Goal: Transaction & Acquisition: Purchase product/service

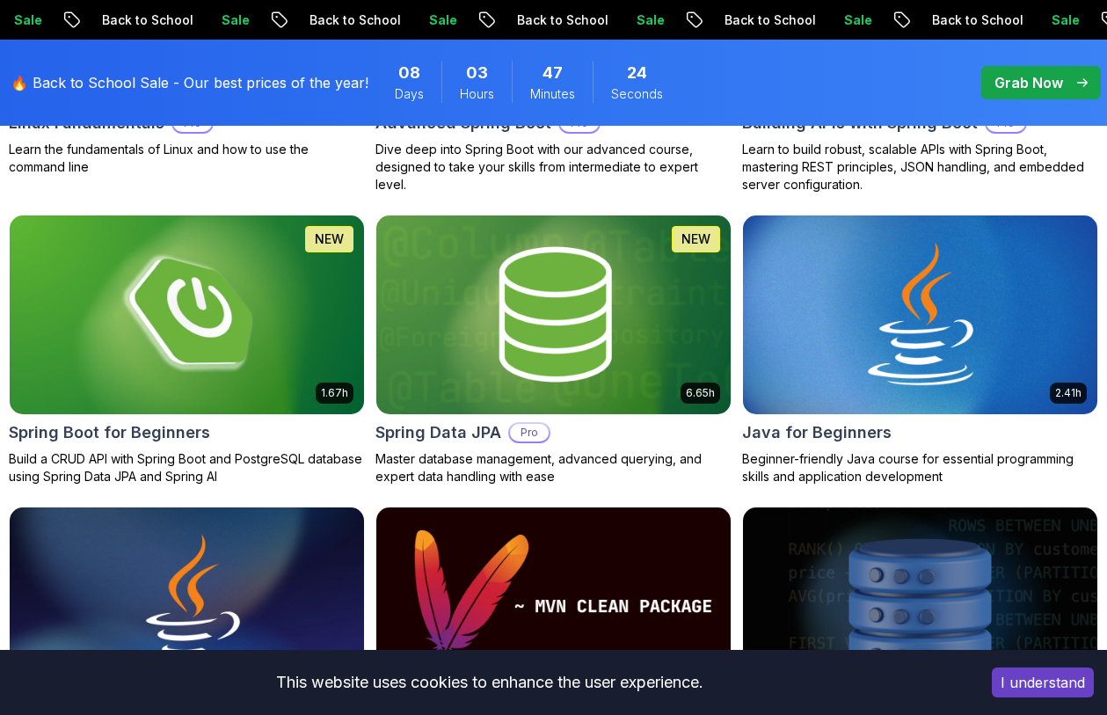
scroll to position [847, 0]
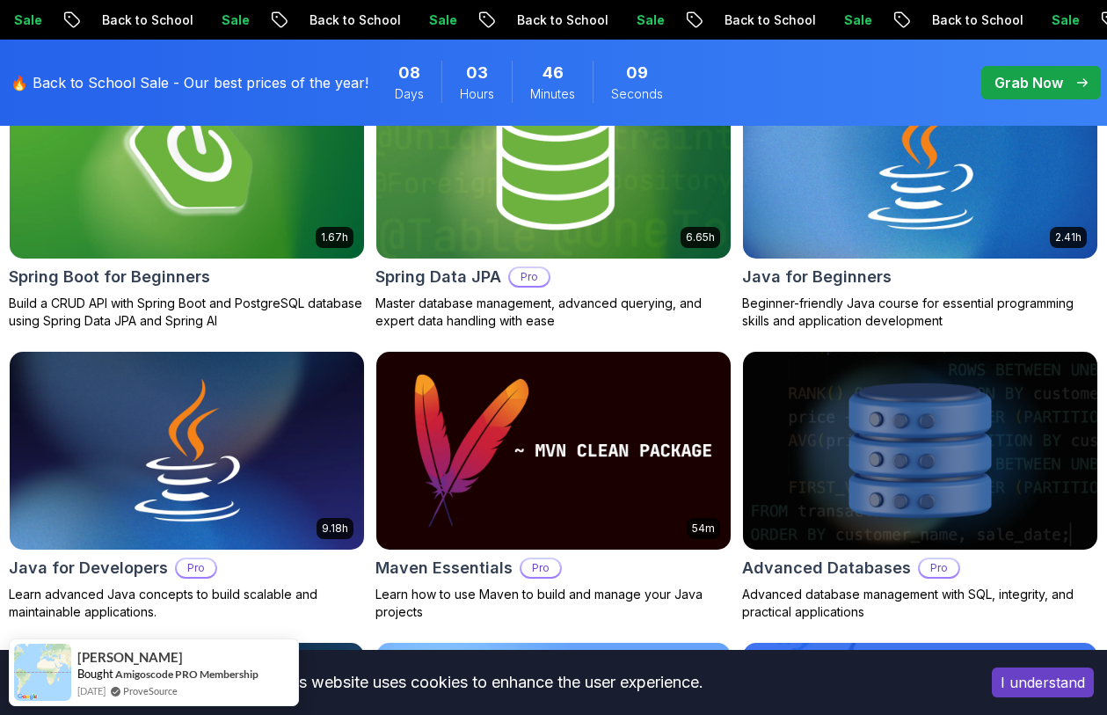
scroll to position [0, 0]
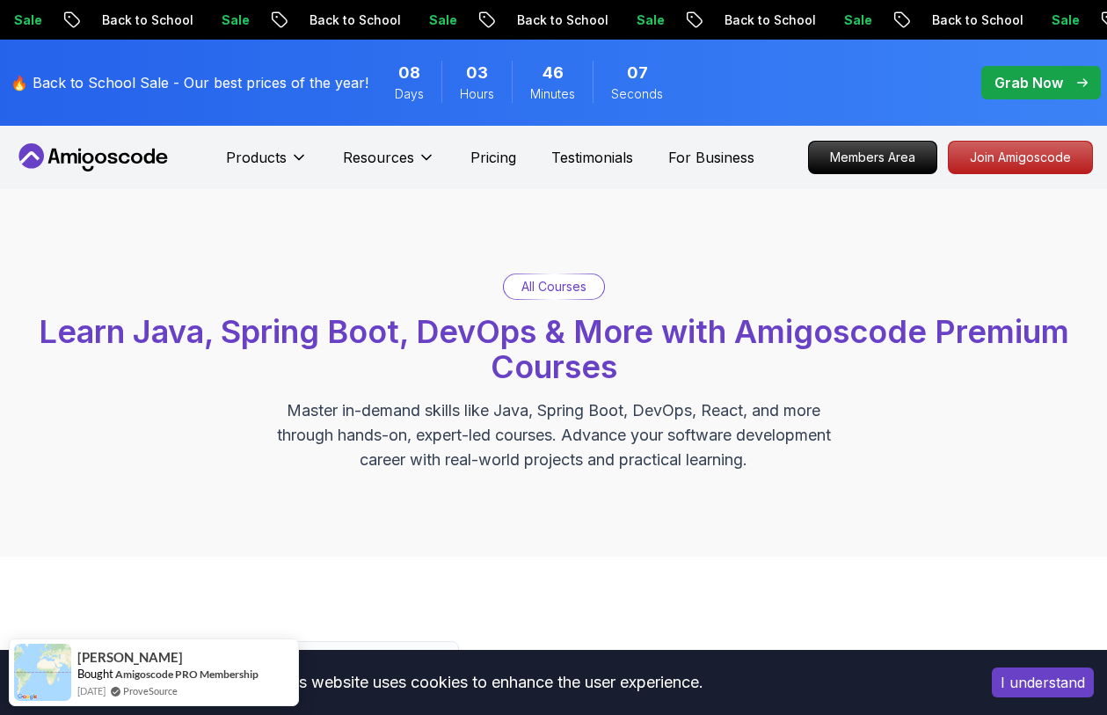
click at [554, 297] on div "All Courses" at bounding box center [554, 286] width 100 height 25
click at [537, 282] on p "All Courses" at bounding box center [554, 287] width 65 height 18
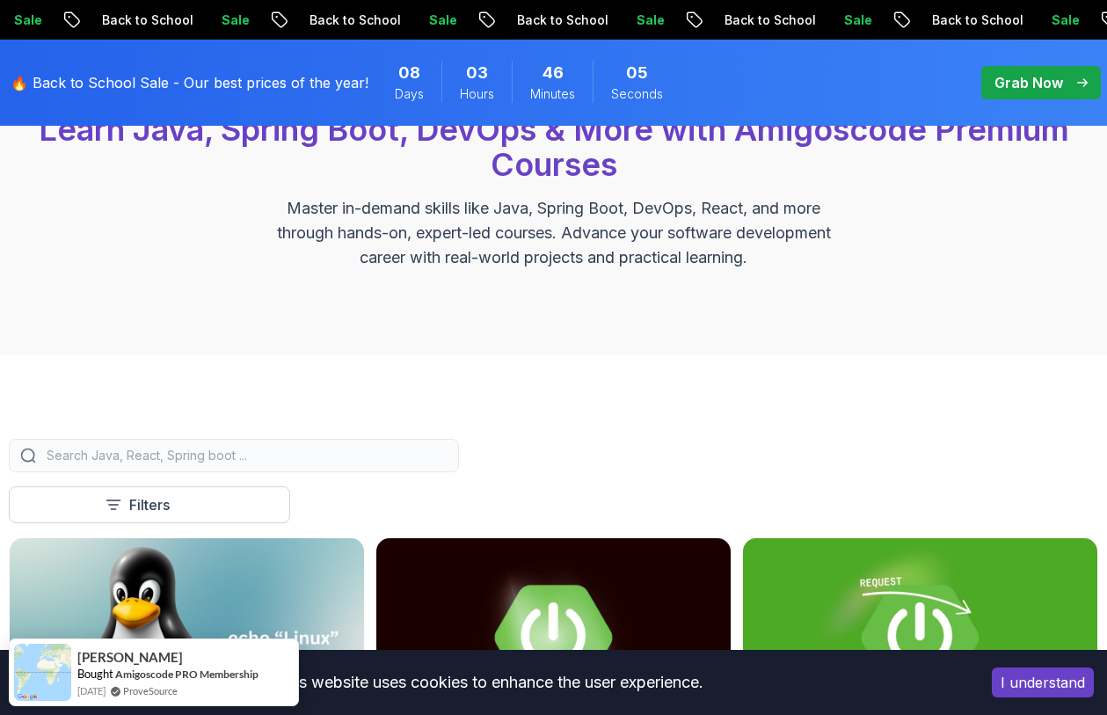
scroll to position [222, 0]
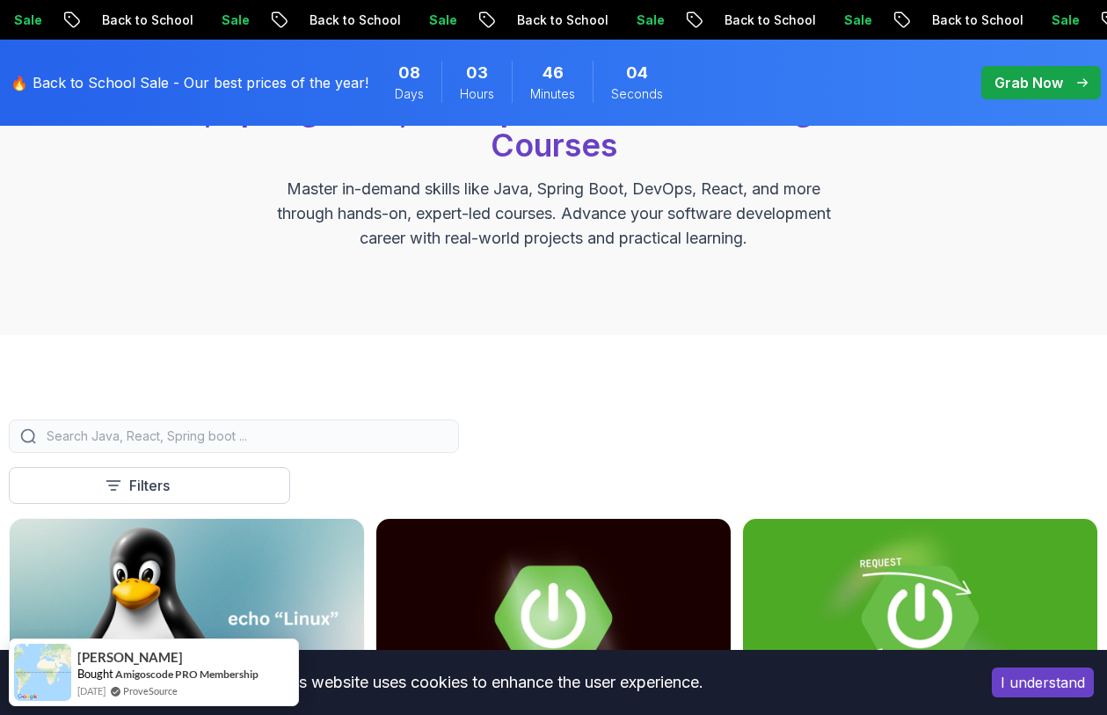
click at [252, 432] on input "search" at bounding box center [245, 436] width 405 height 18
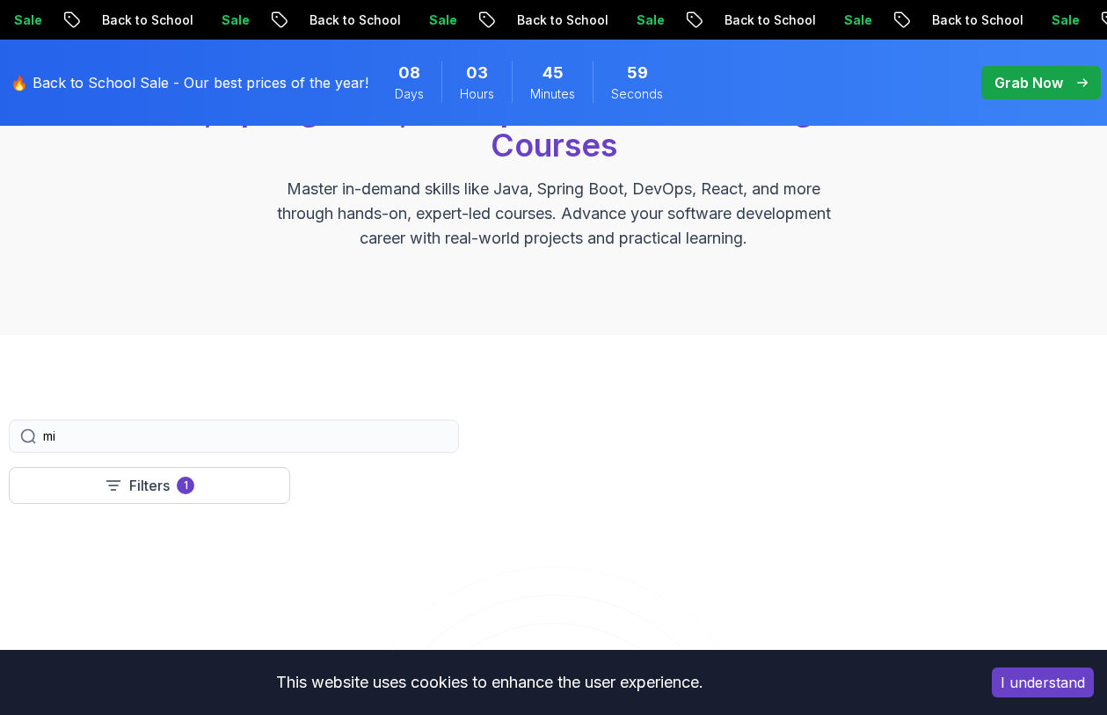
type input "m"
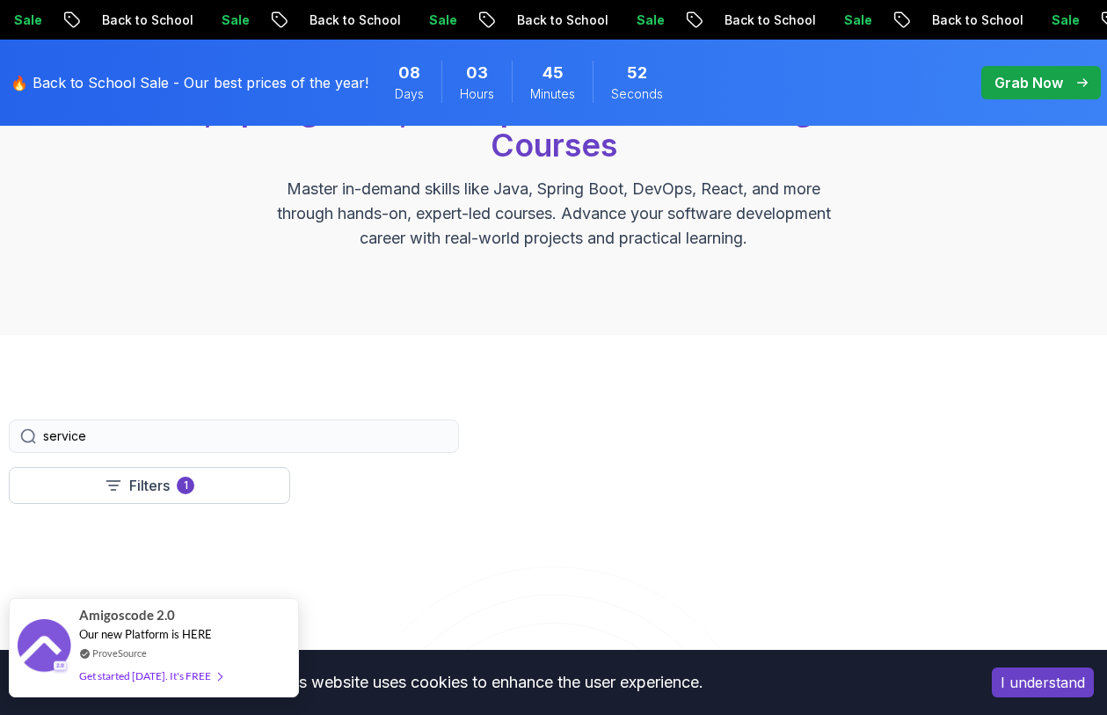
type input "service"
click at [191, 670] on div "Get started [DATE]. It's FREE" at bounding box center [150, 676] width 142 height 20
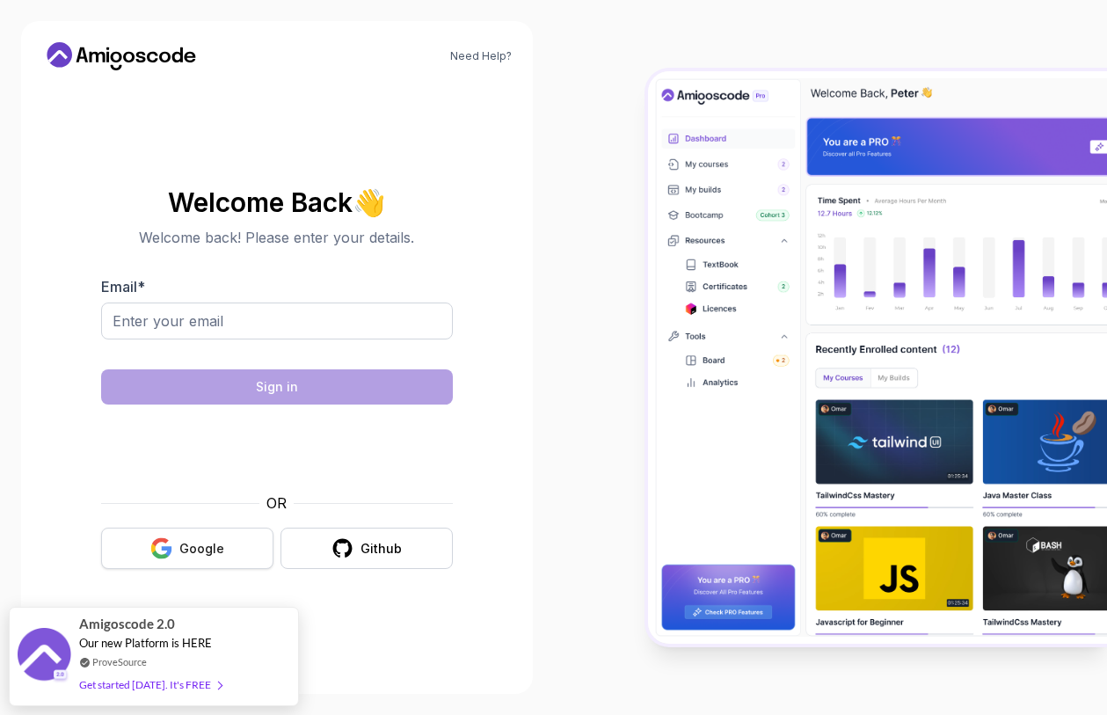
click at [183, 545] on div "Google" at bounding box center [201, 549] width 45 height 18
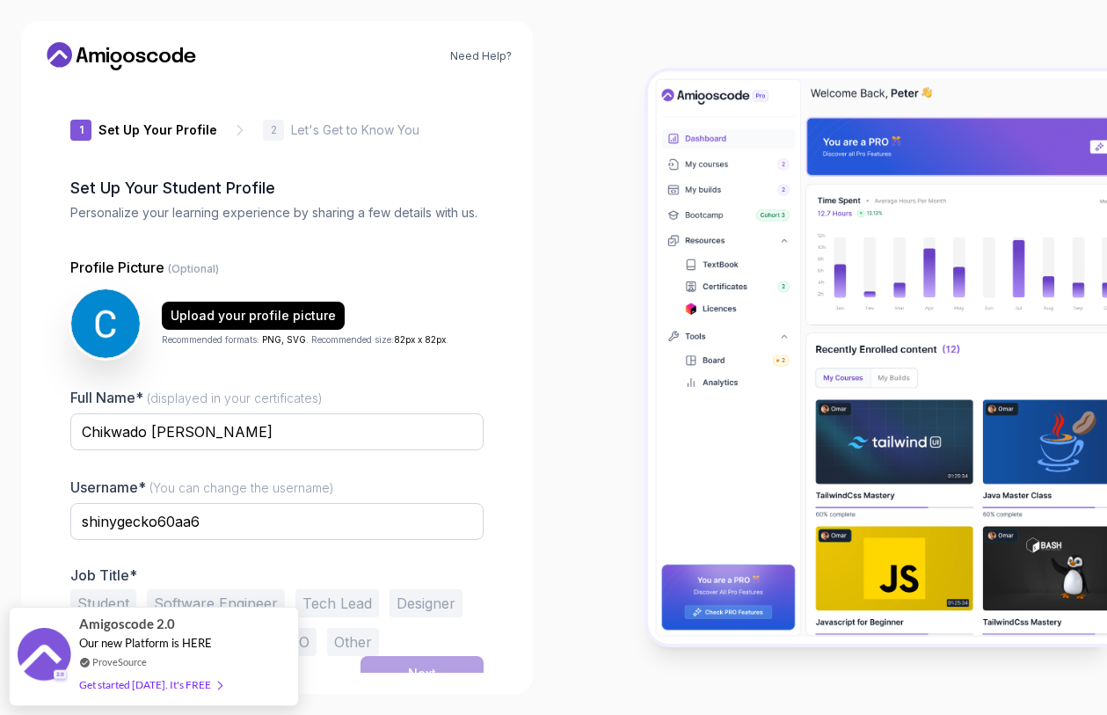
scroll to position [18, 0]
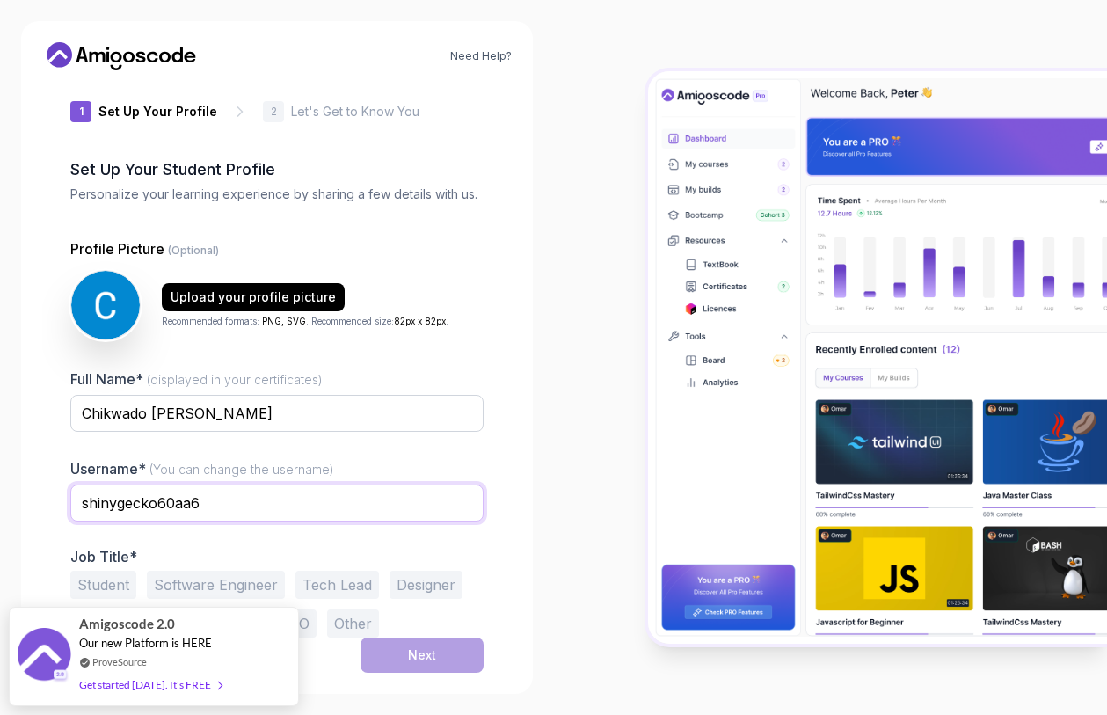
drag, startPoint x: 229, startPoint y: 498, endPoint x: 4, endPoint y: 494, distance: 225.2
click at [4, 494] on div "Need Help? 1 Set Up Your Profile 1 Set Up Your Profile 2 Let's Get to Know You …" at bounding box center [277, 357] width 554 height 715
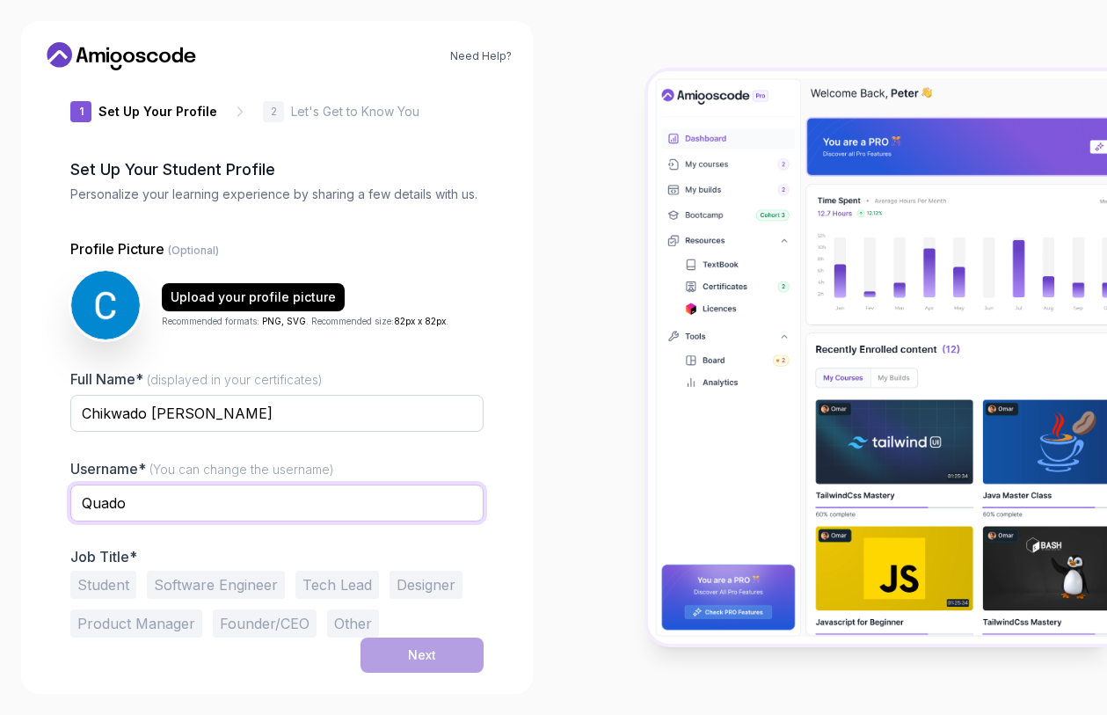
type input "Quado"
click at [180, 547] on div "Full Name* (displayed in your certificates) Chikwado Emmanuel Username* (You ca…" at bounding box center [276, 503] width 413 height 269
click at [320, 354] on div "Profile Picture (Optional) Upload your profile picture Recommended formats: PNG…" at bounding box center [276, 437] width 413 height 399
click at [285, 573] on div "Student Software Engineer Tech Lead Designer Product Manager Founder/CEO Other" at bounding box center [276, 604] width 413 height 67
click at [229, 588] on button "Software Engineer" at bounding box center [216, 585] width 138 height 28
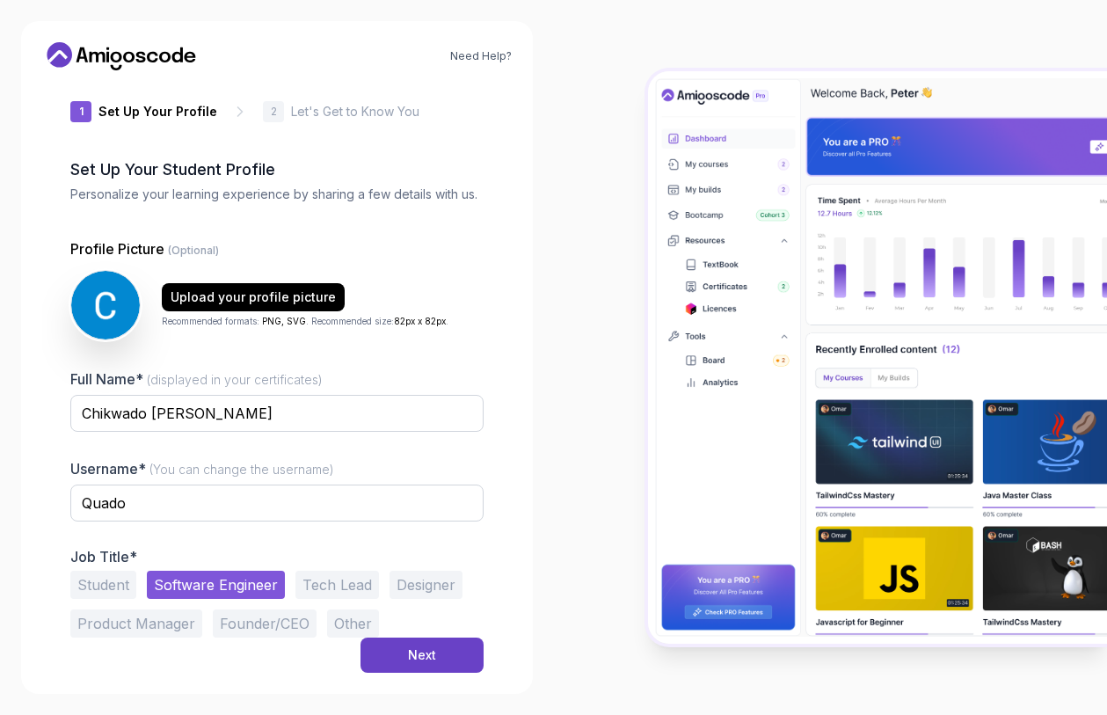
click at [106, 588] on button "Student" at bounding box center [103, 585] width 66 height 28
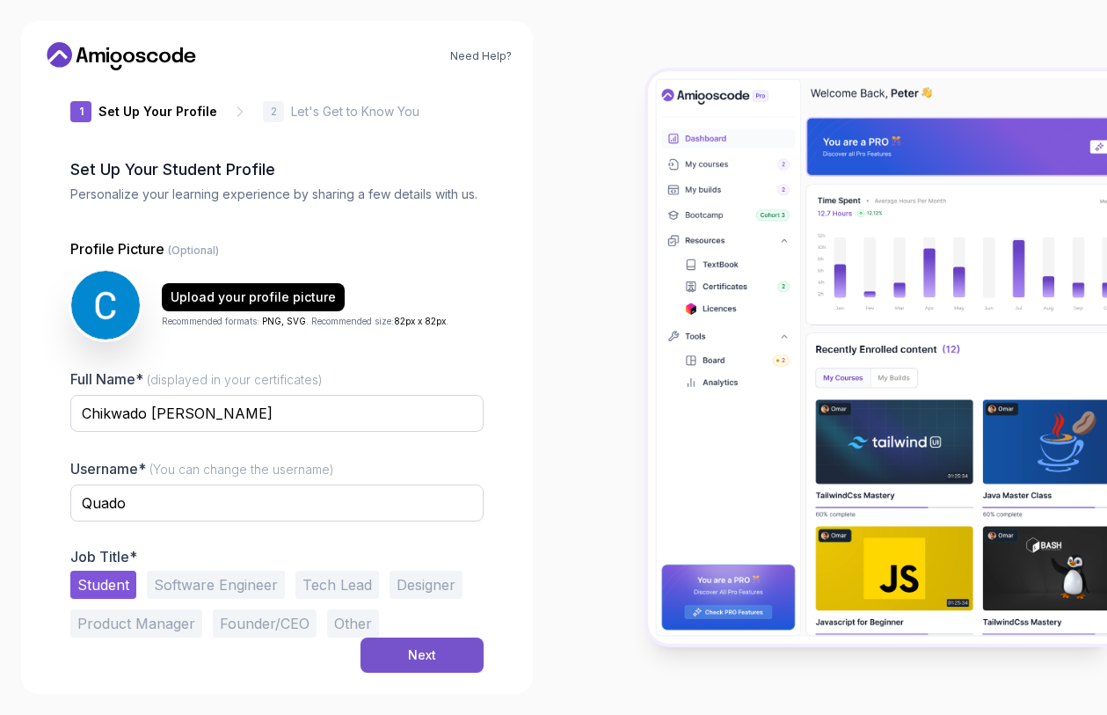
click at [412, 652] on div "Next" at bounding box center [422, 655] width 28 height 18
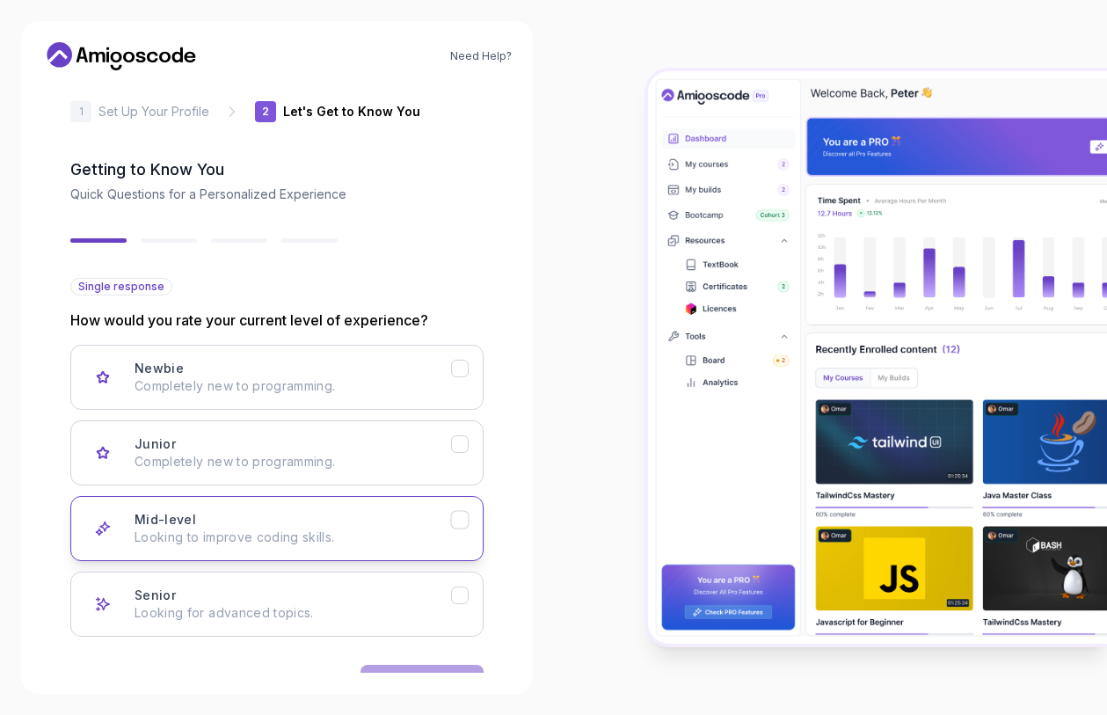
click at [195, 515] on div "Mid-level Looking to improve coding skills." at bounding box center [293, 528] width 317 height 35
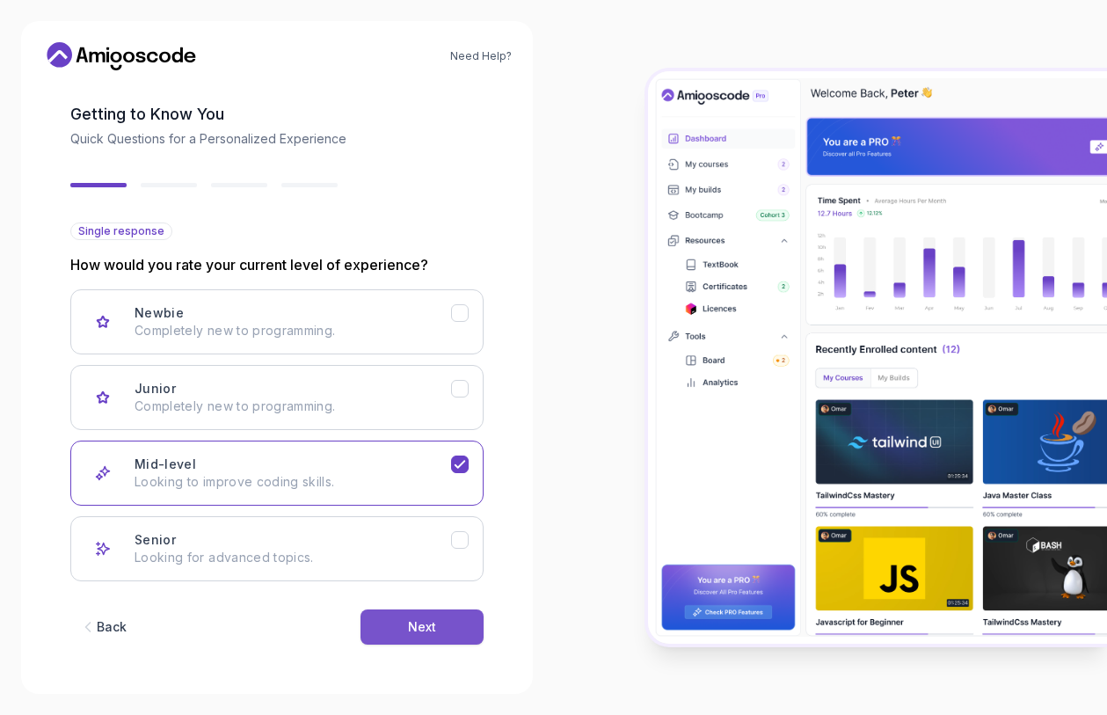
click at [429, 624] on div "Next" at bounding box center [422, 627] width 28 height 18
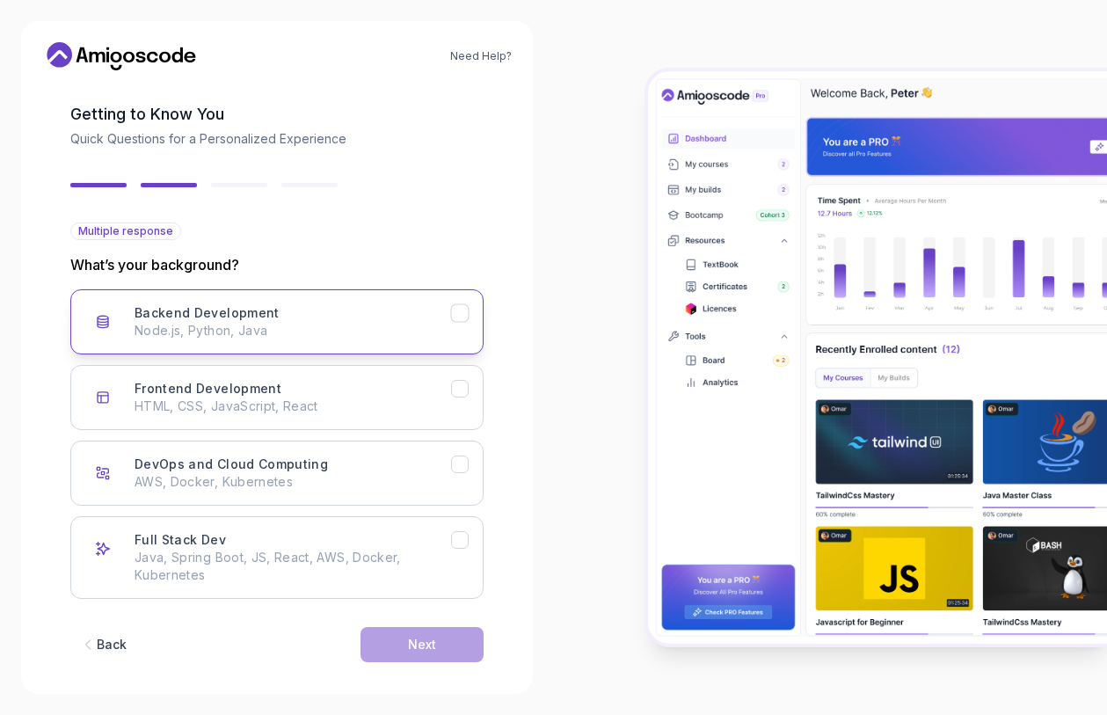
click at [237, 322] on p "Node.js, Python, Java" at bounding box center [293, 331] width 317 height 18
click at [442, 647] on button "Next" at bounding box center [422, 644] width 123 height 35
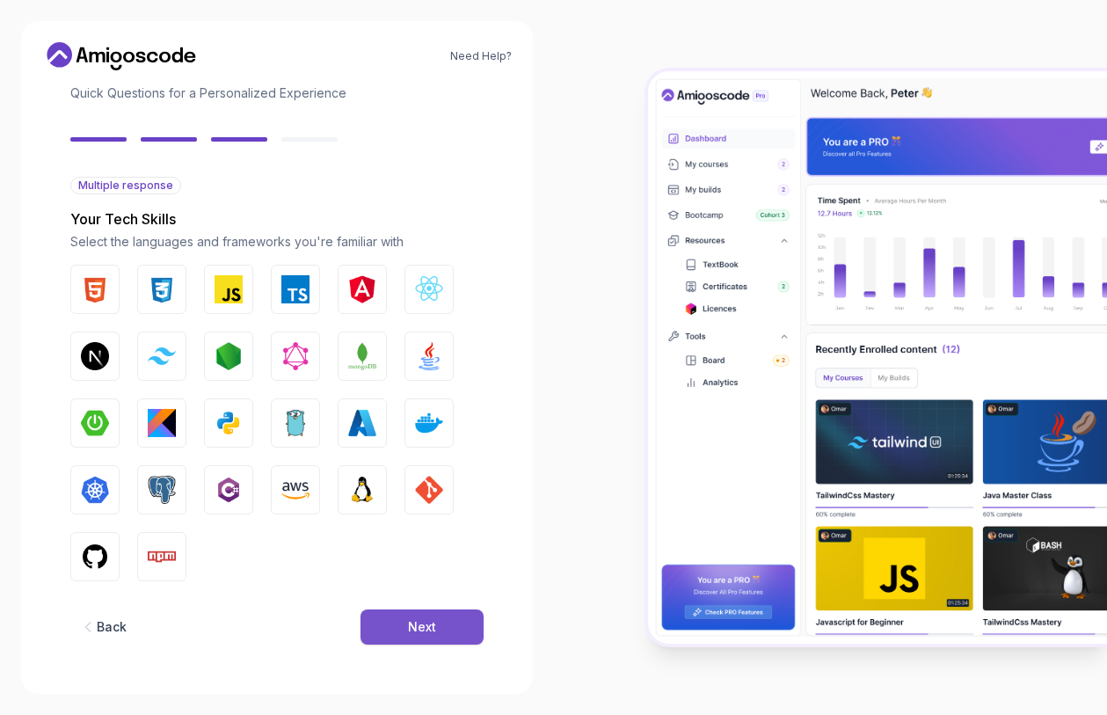
click at [408, 627] on div "Next" at bounding box center [422, 627] width 28 height 18
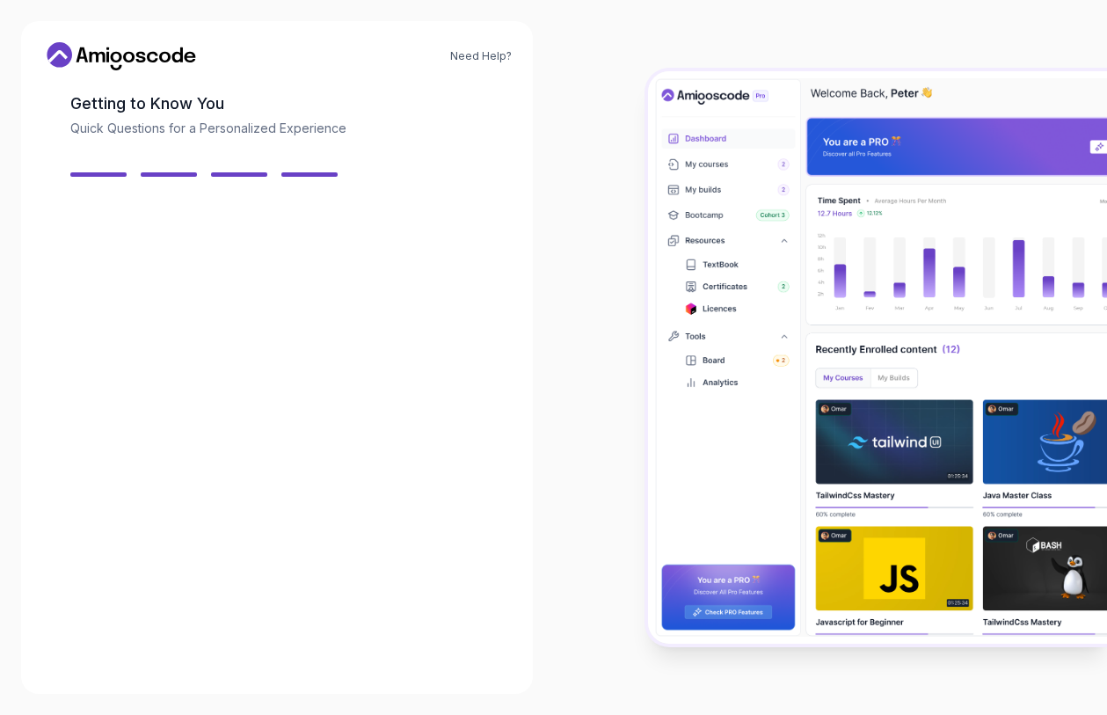
scroll to position [84, 0]
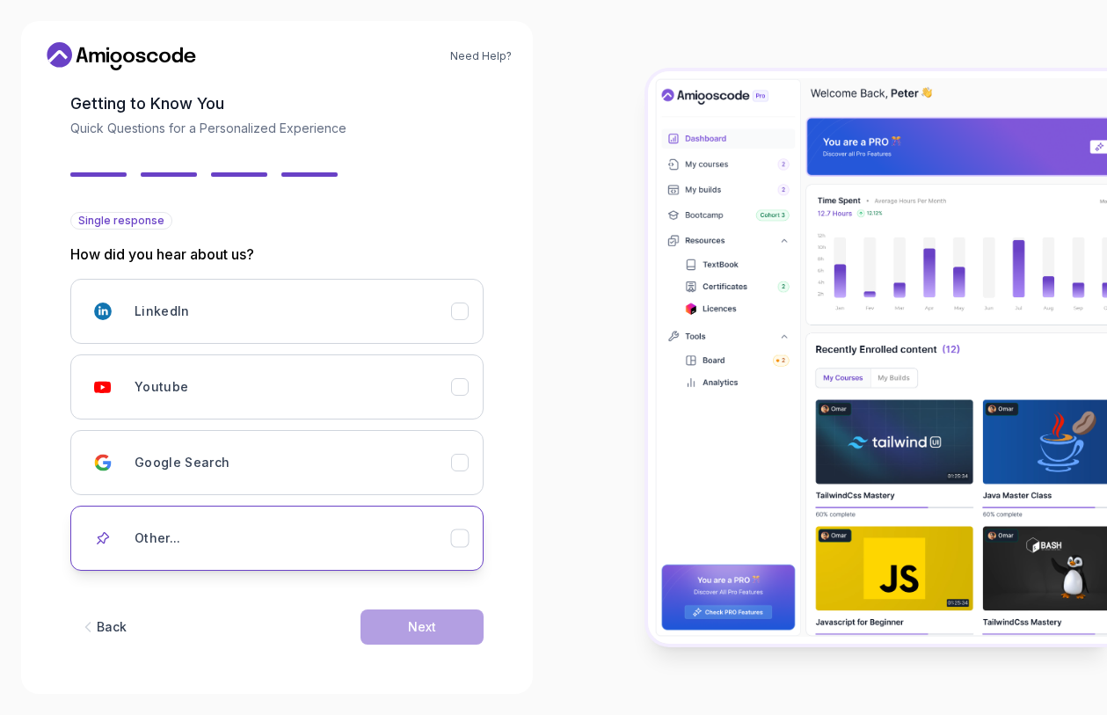
click at [294, 551] on div "Other..." at bounding box center [293, 538] width 317 height 35
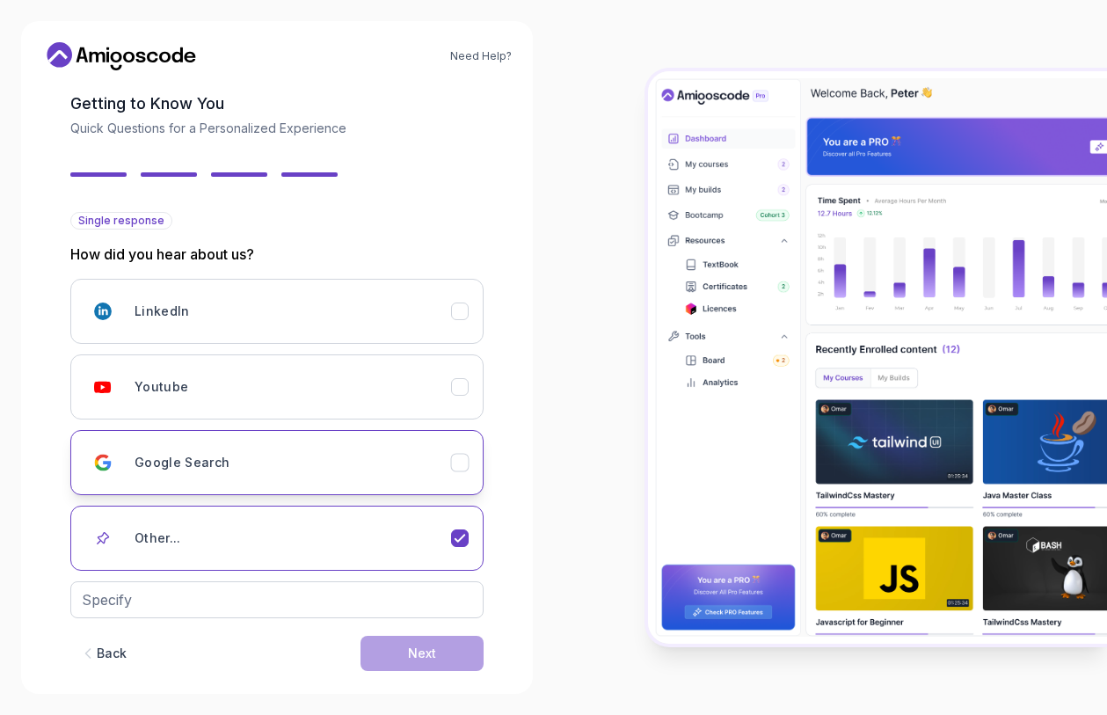
click at [194, 470] on h3 "Google Search" at bounding box center [183, 463] width 96 height 18
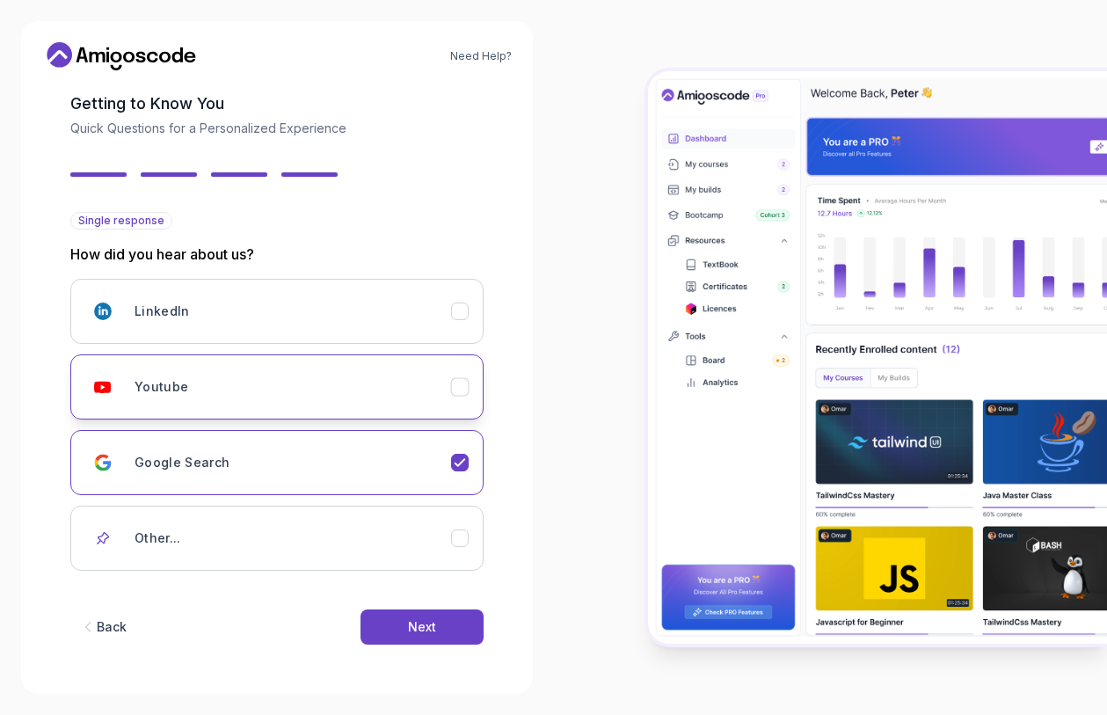
click at [204, 405] on button "Youtube" at bounding box center [276, 386] width 413 height 65
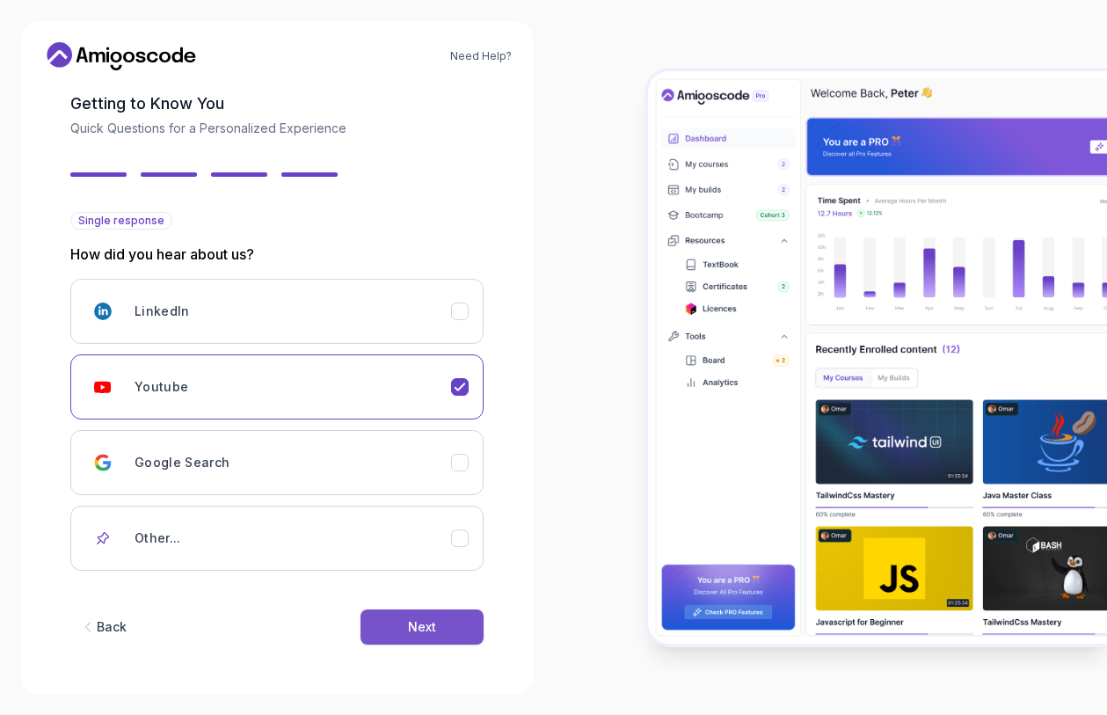
click at [426, 628] on div "Next" at bounding box center [422, 627] width 28 height 18
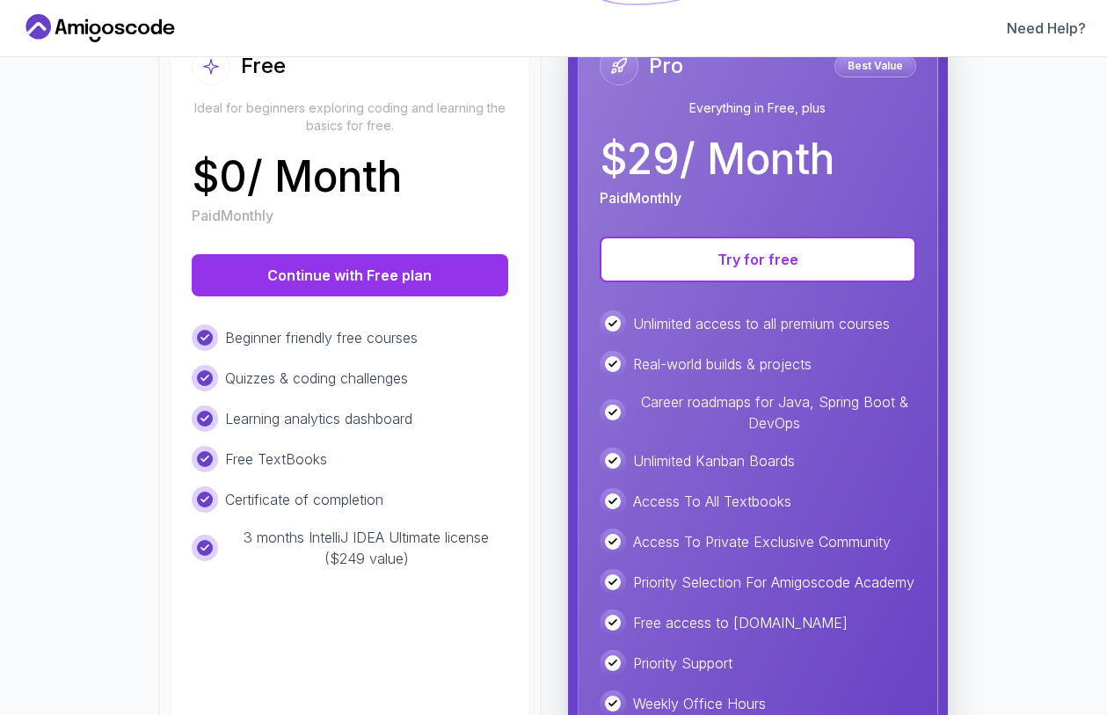
scroll to position [188, 0]
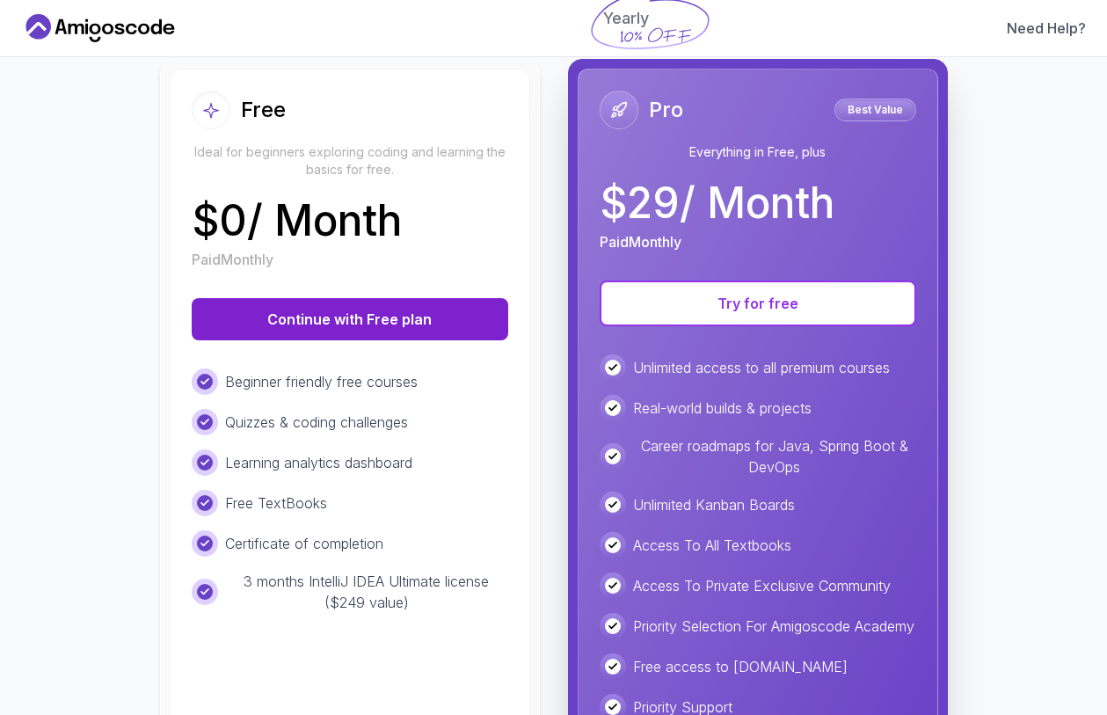
click at [326, 318] on button "Continue with Free plan" at bounding box center [350, 319] width 317 height 42
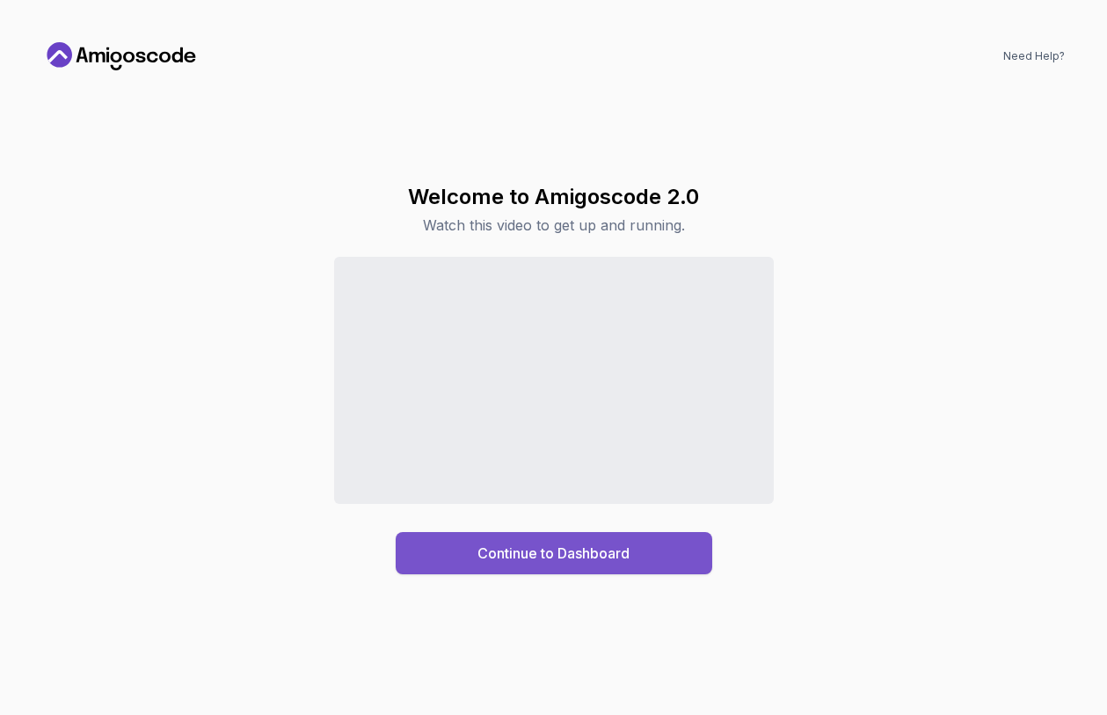
click at [544, 552] on div "Continue to Dashboard" at bounding box center [554, 553] width 152 height 21
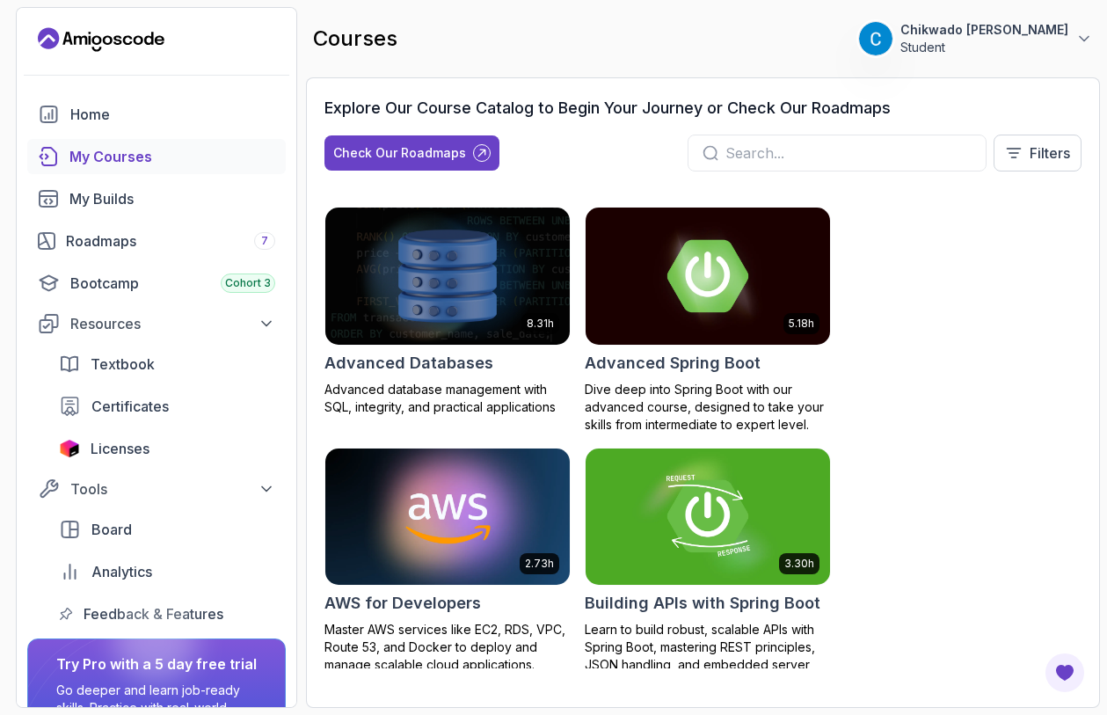
click at [755, 147] on input "text" at bounding box center [849, 152] width 246 height 21
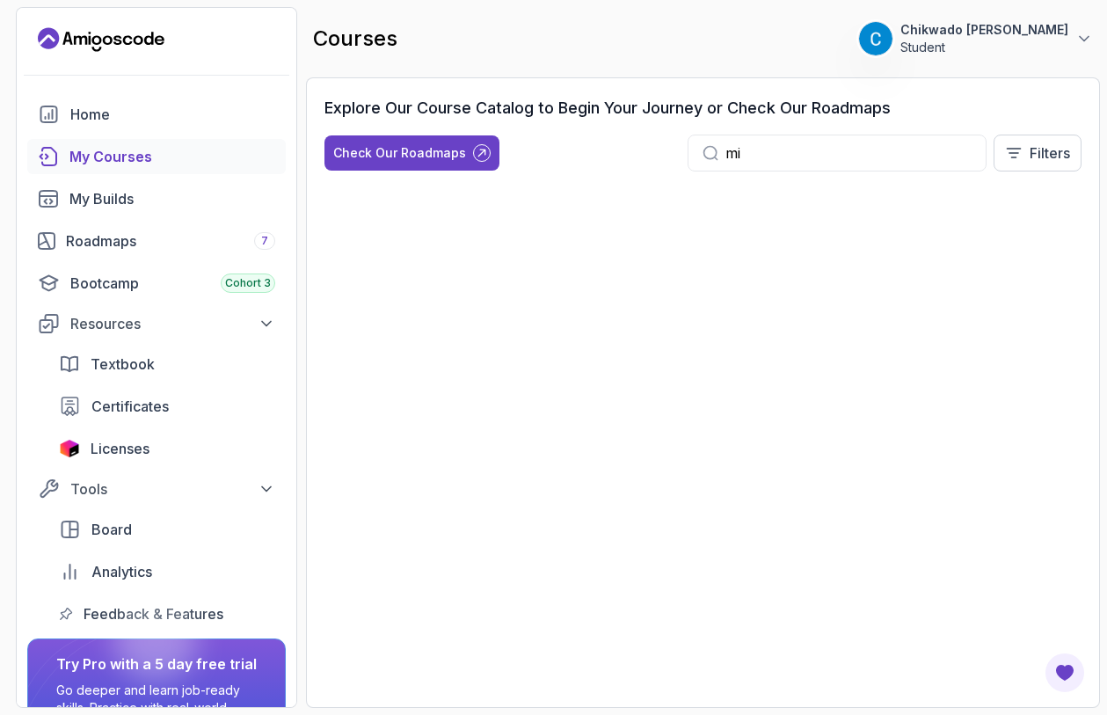
type input "m"
type input "s"
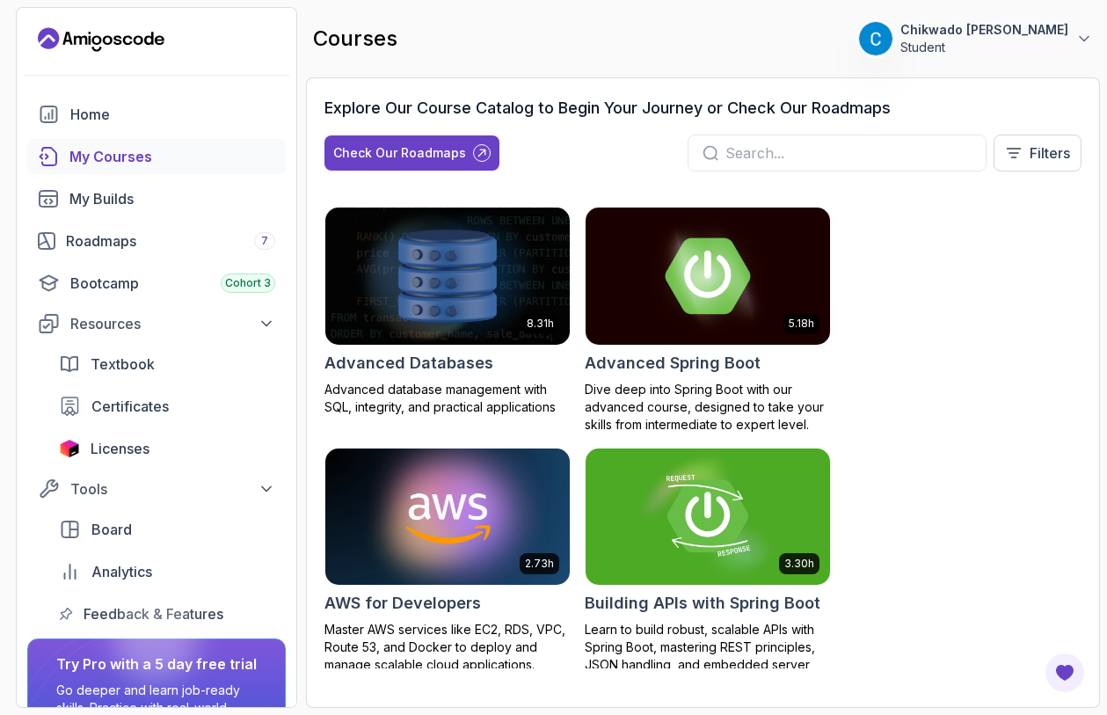
click at [677, 362] on h2 "Advanced Spring Boot" at bounding box center [673, 363] width 176 height 25
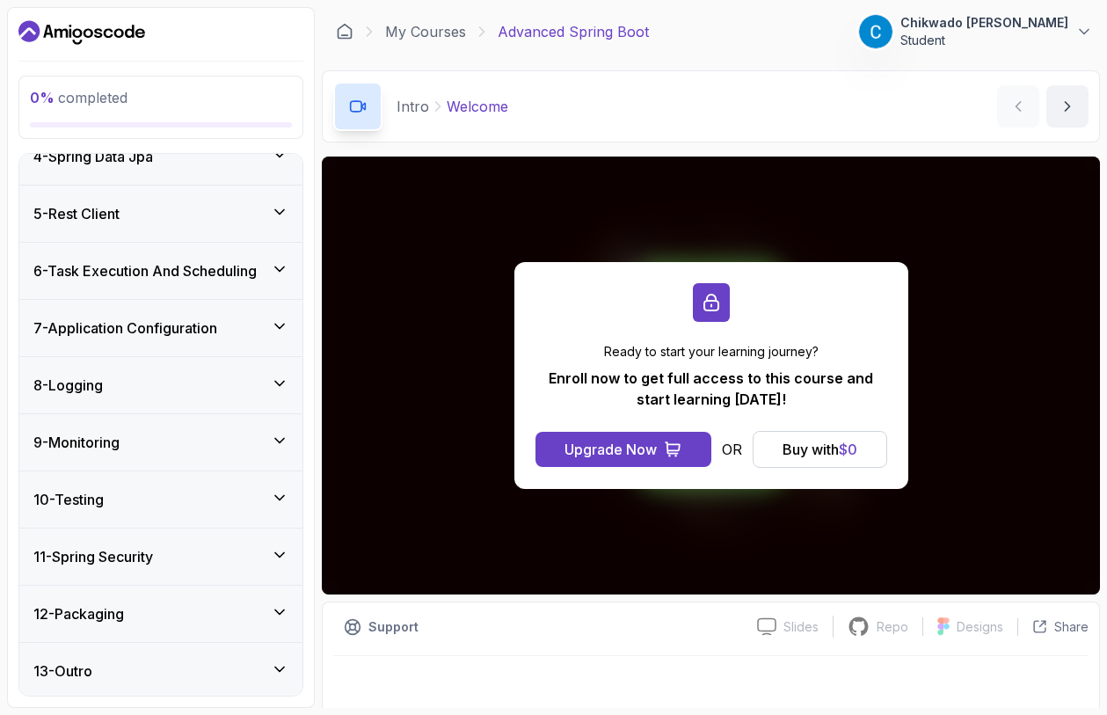
scroll to position [421, 0]
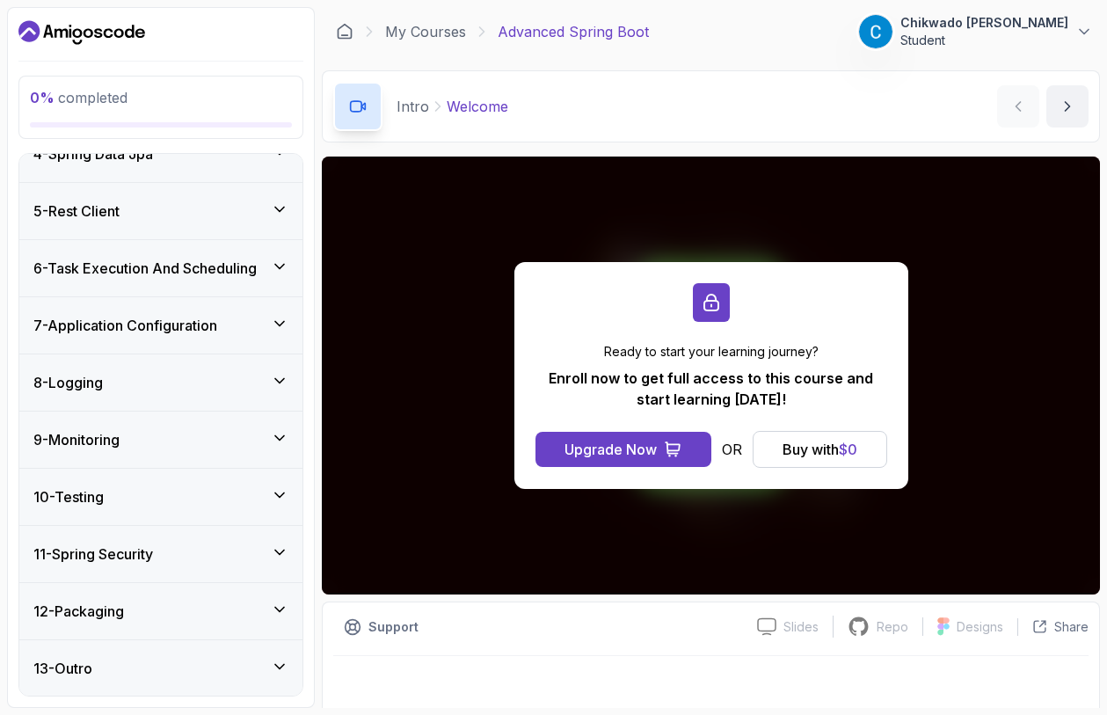
click at [274, 546] on icon at bounding box center [280, 553] width 18 height 18
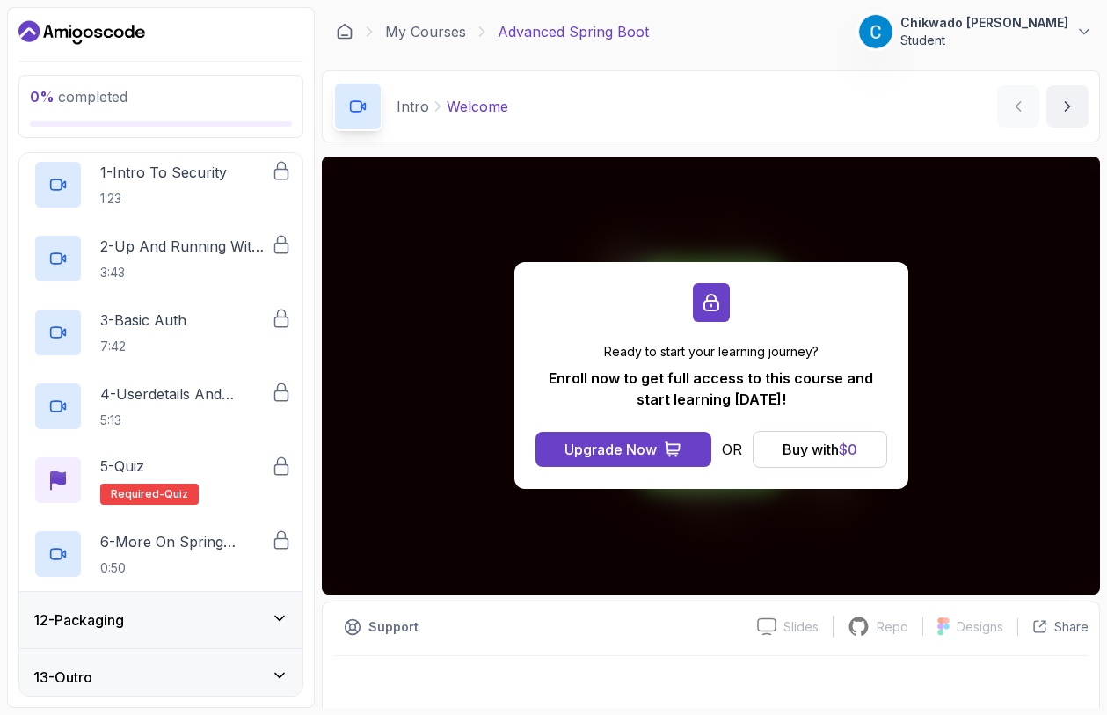
scroll to position [643, 0]
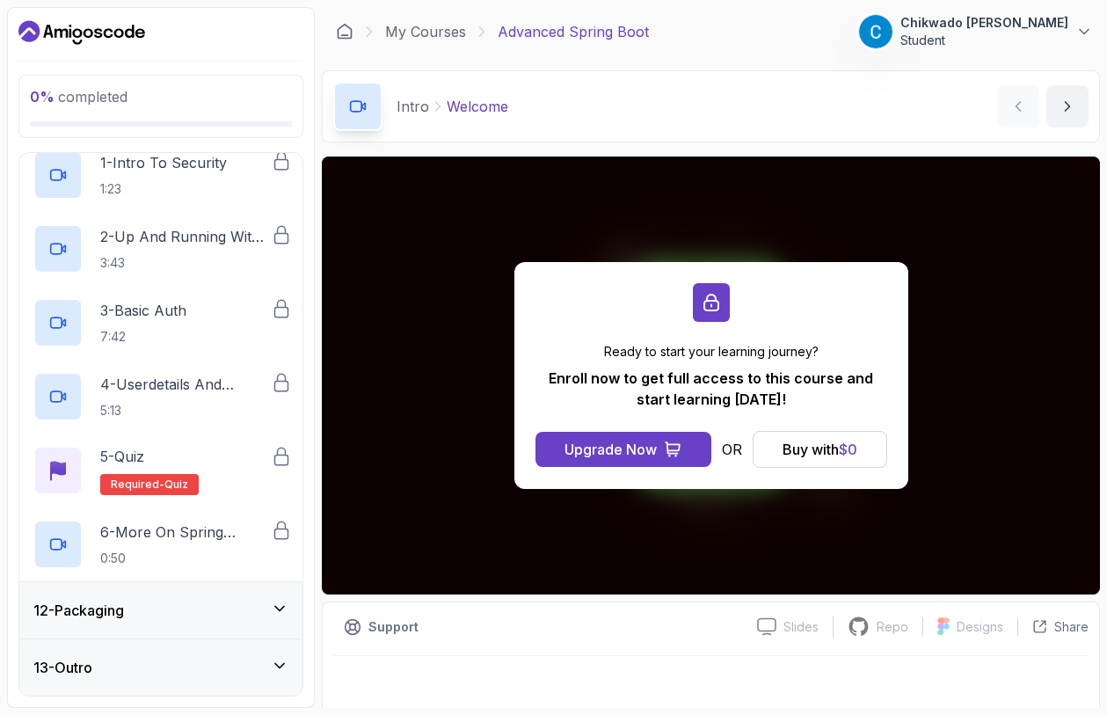
click at [277, 613] on icon at bounding box center [280, 609] width 18 height 18
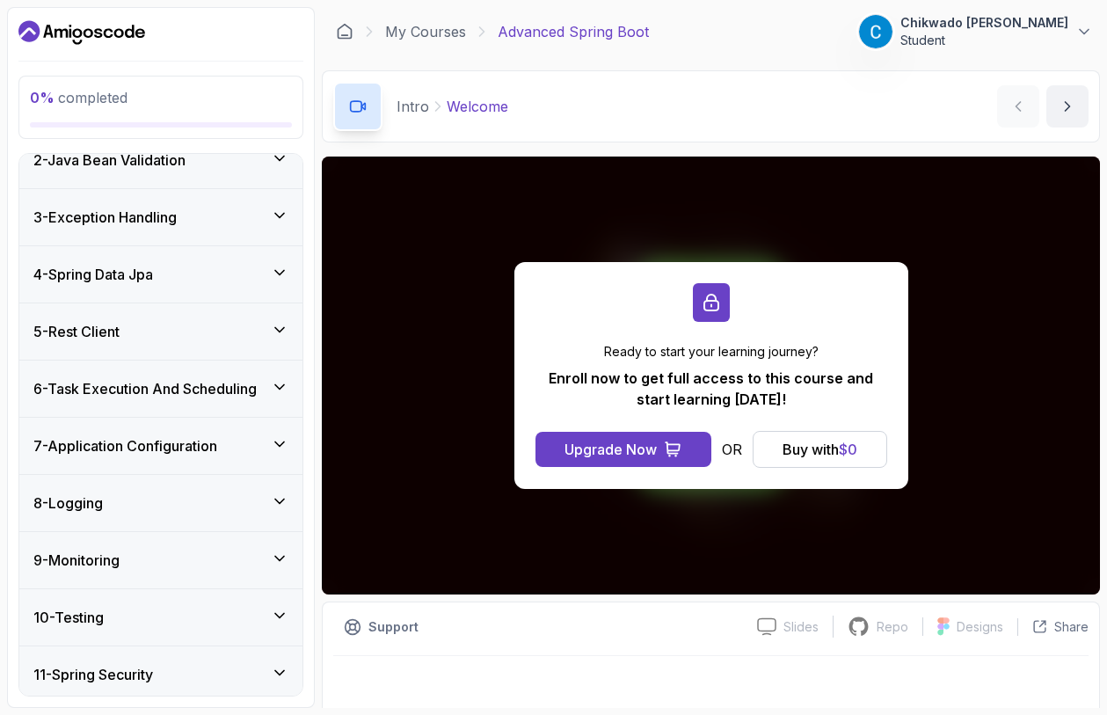
scroll to position [0, 0]
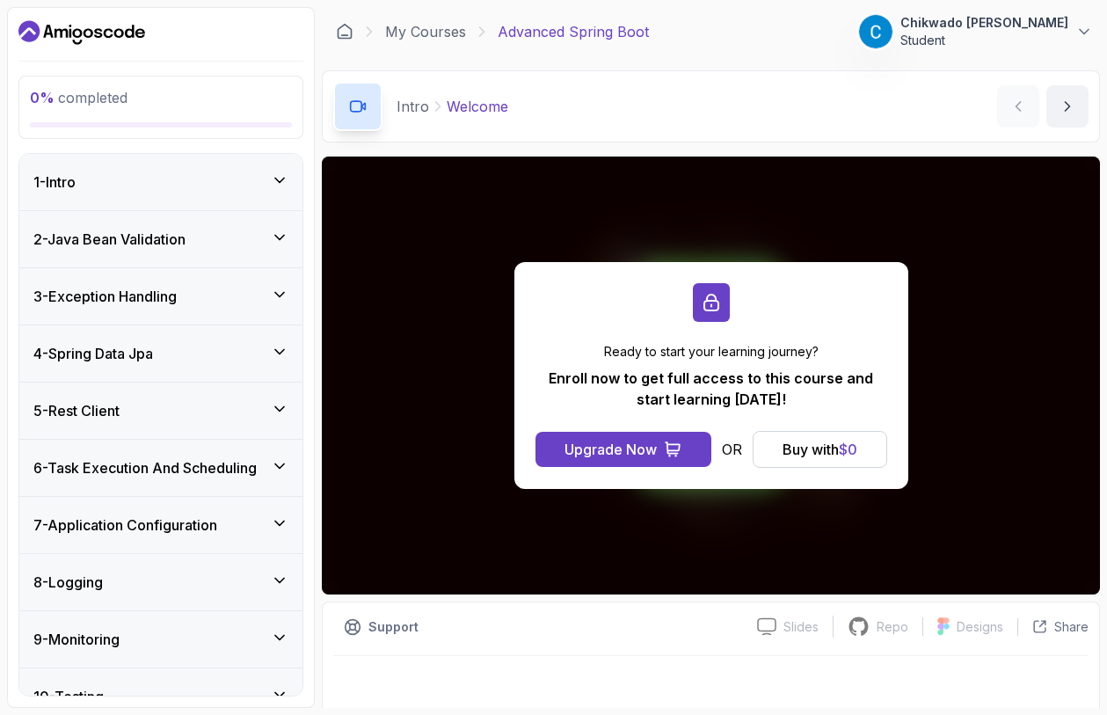
click at [281, 404] on icon at bounding box center [280, 409] width 18 height 18
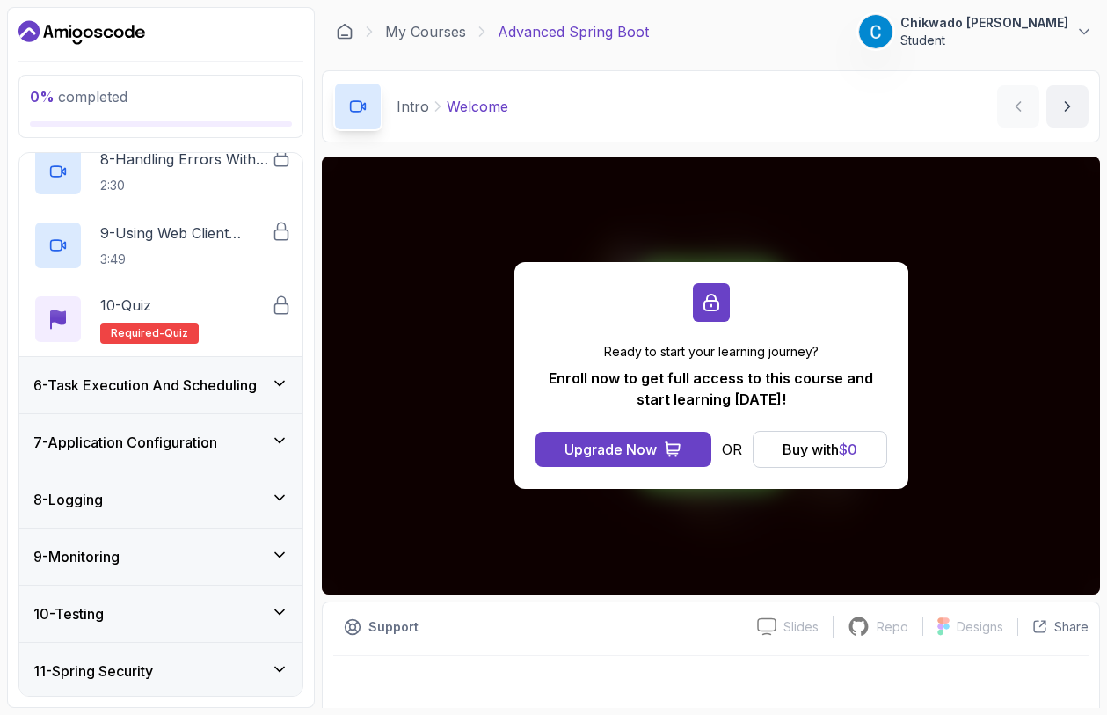
scroll to position [841, 0]
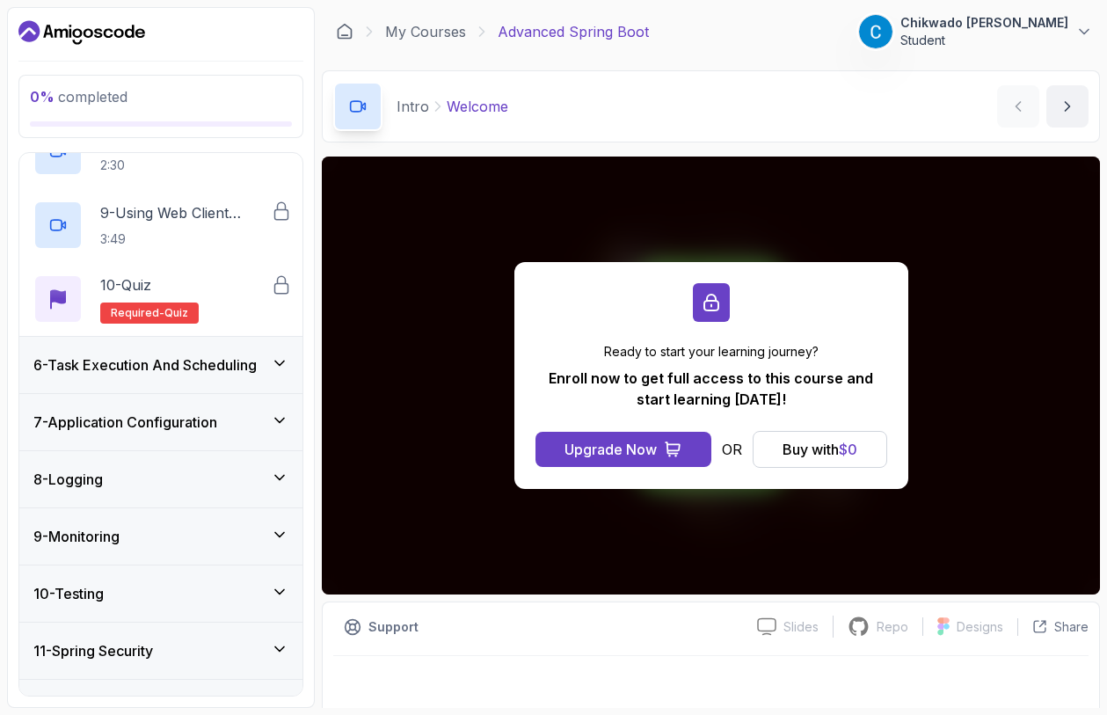
click at [275, 361] on icon at bounding box center [279, 363] width 9 height 4
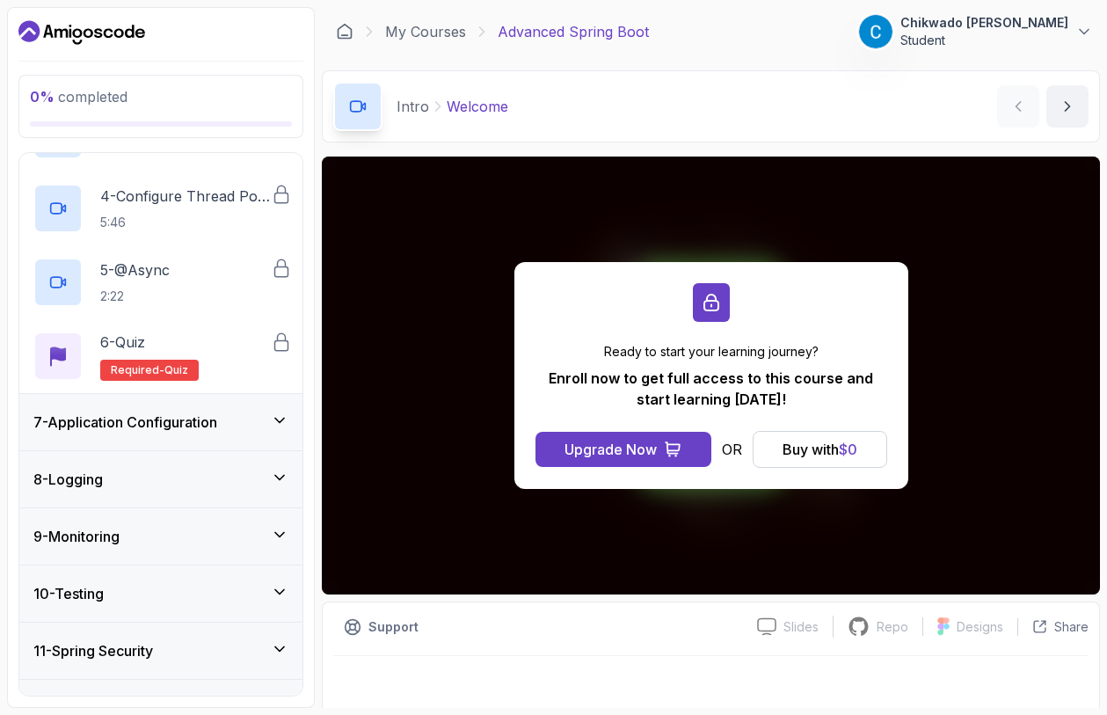
scroll to position [546, 0]
click at [267, 411] on div "7 - Application Configuration" at bounding box center [160, 421] width 255 height 21
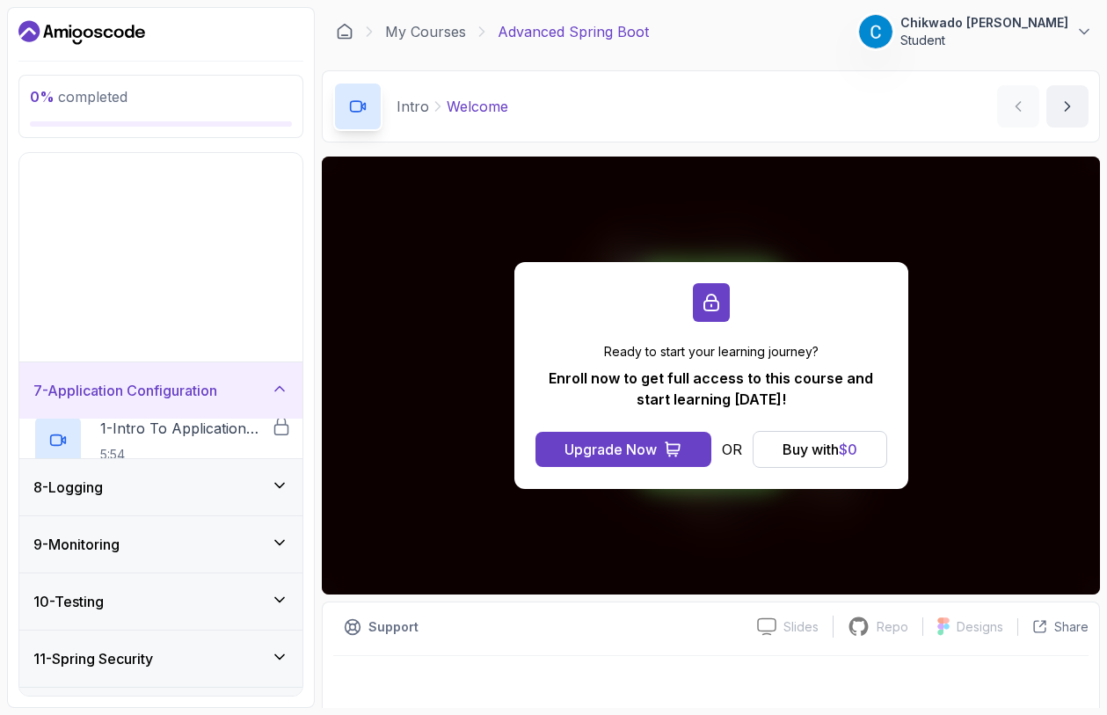
scroll to position [200, 0]
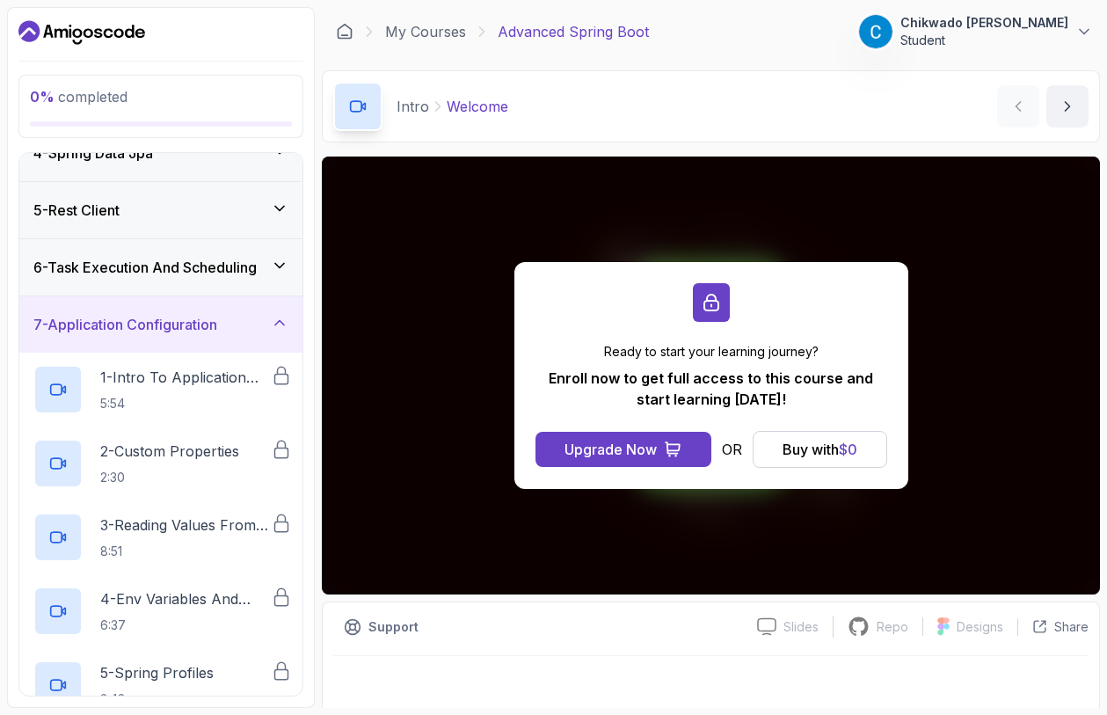
click at [274, 320] on icon at bounding box center [280, 323] width 18 height 18
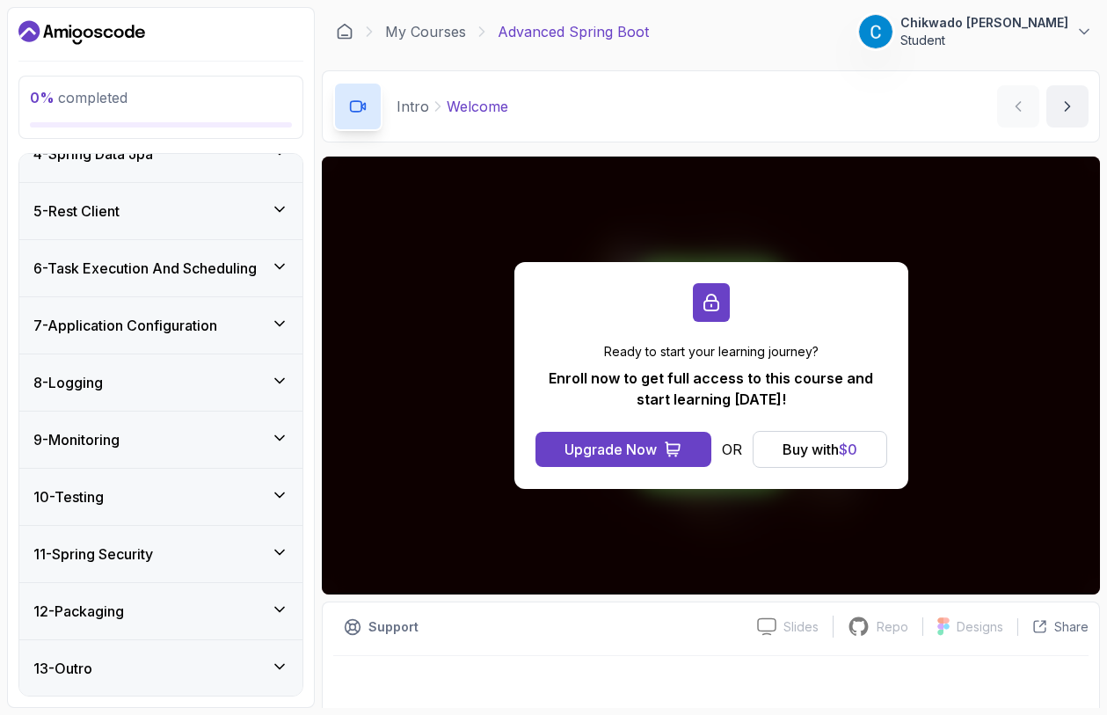
click at [271, 367] on div "8 - Logging" at bounding box center [160, 382] width 283 height 56
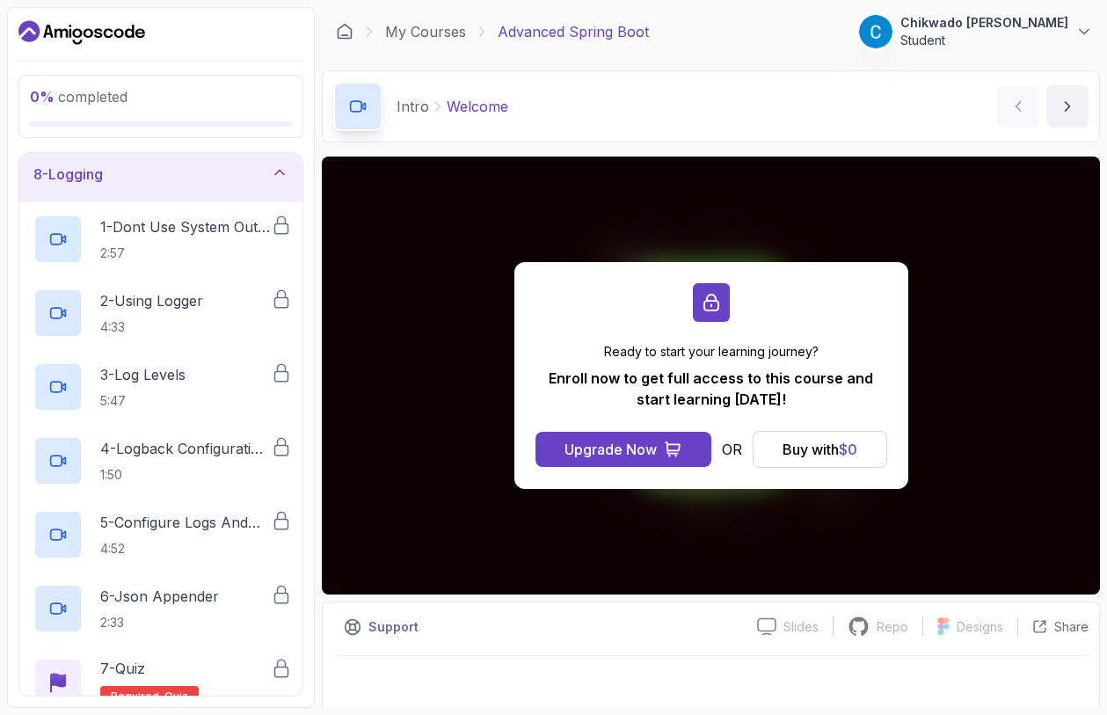
scroll to position [401, 0]
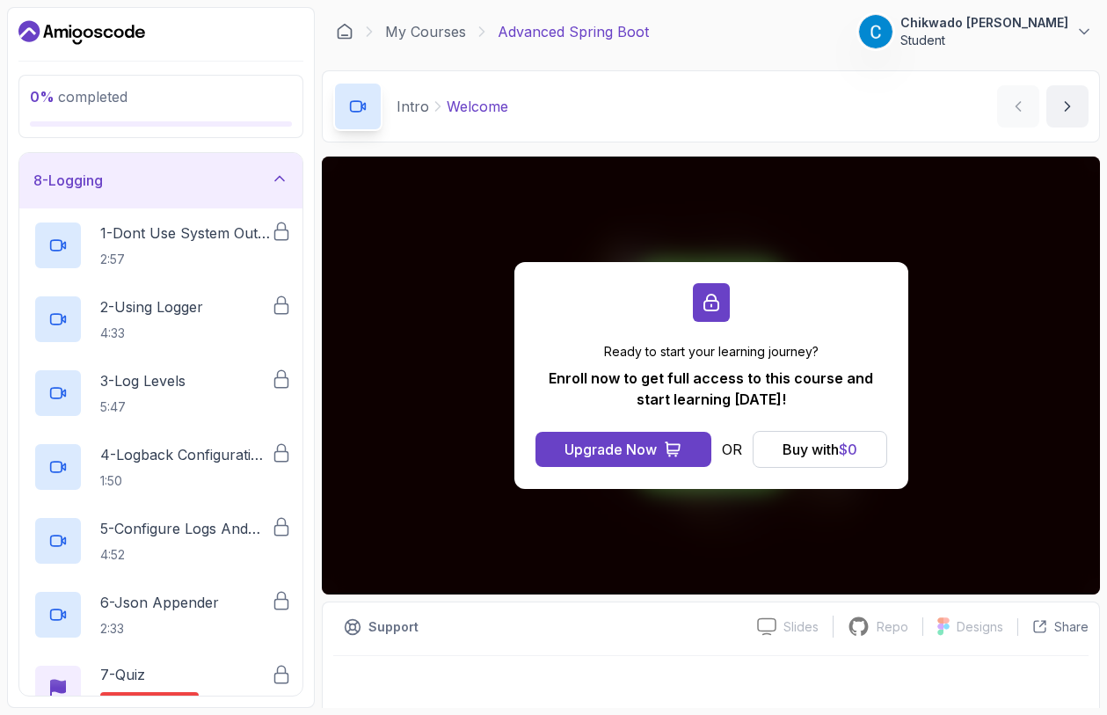
click at [274, 175] on icon at bounding box center [280, 179] width 18 height 18
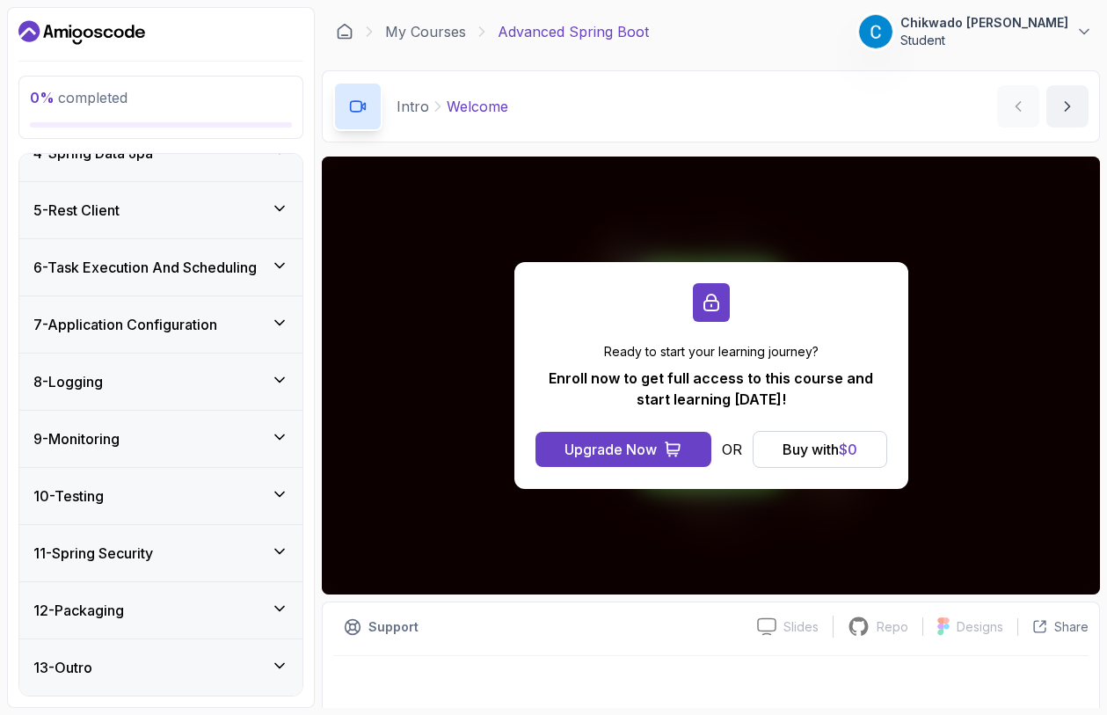
scroll to position [200, 0]
click at [280, 441] on icon at bounding box center [280, 438] width 18 height 18
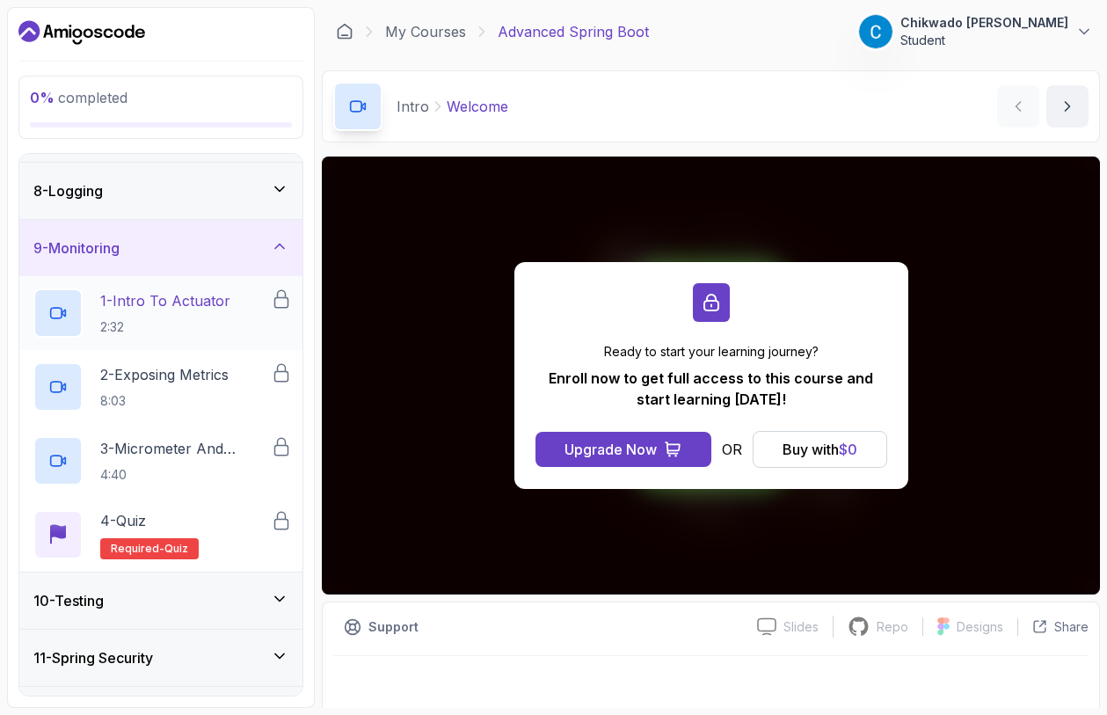
scroll to position [399, 0]
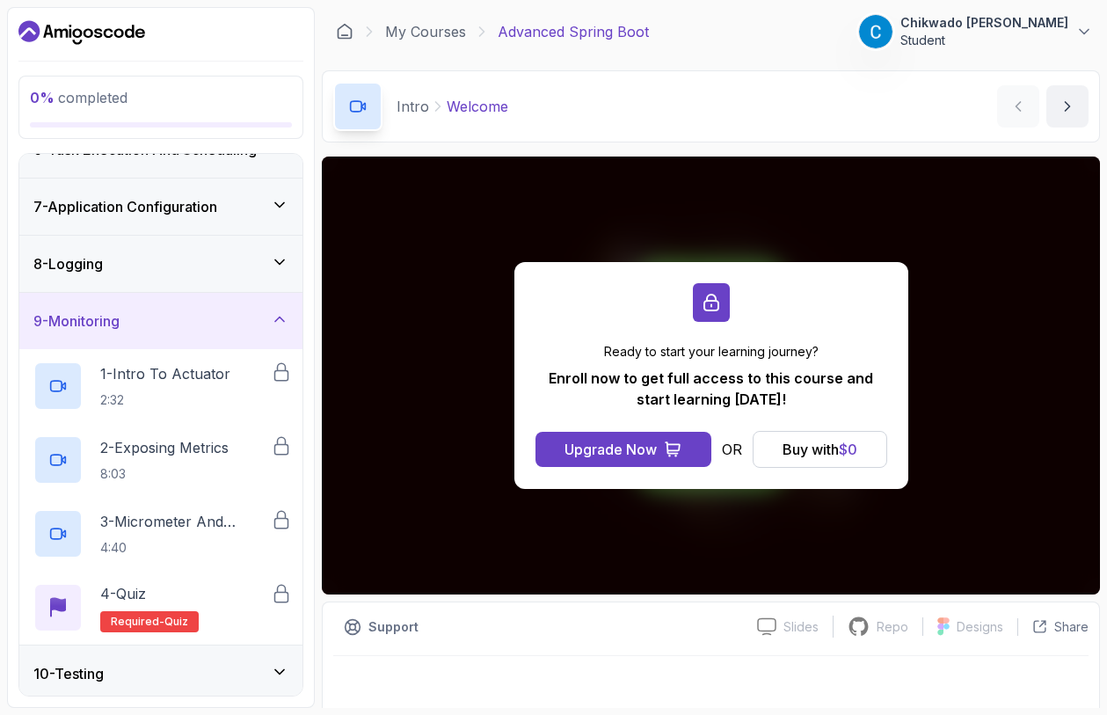
click at [276, 324] on icon at bounding box center [280, 319] width 18 height 18
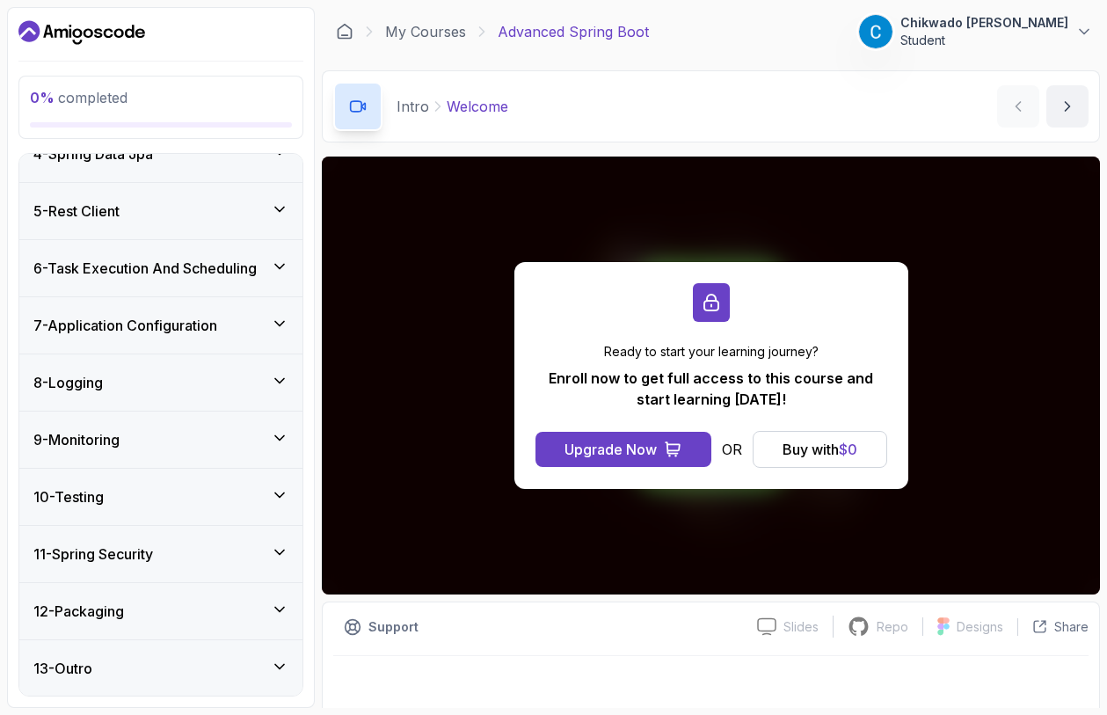
scroll to position [0, 0]
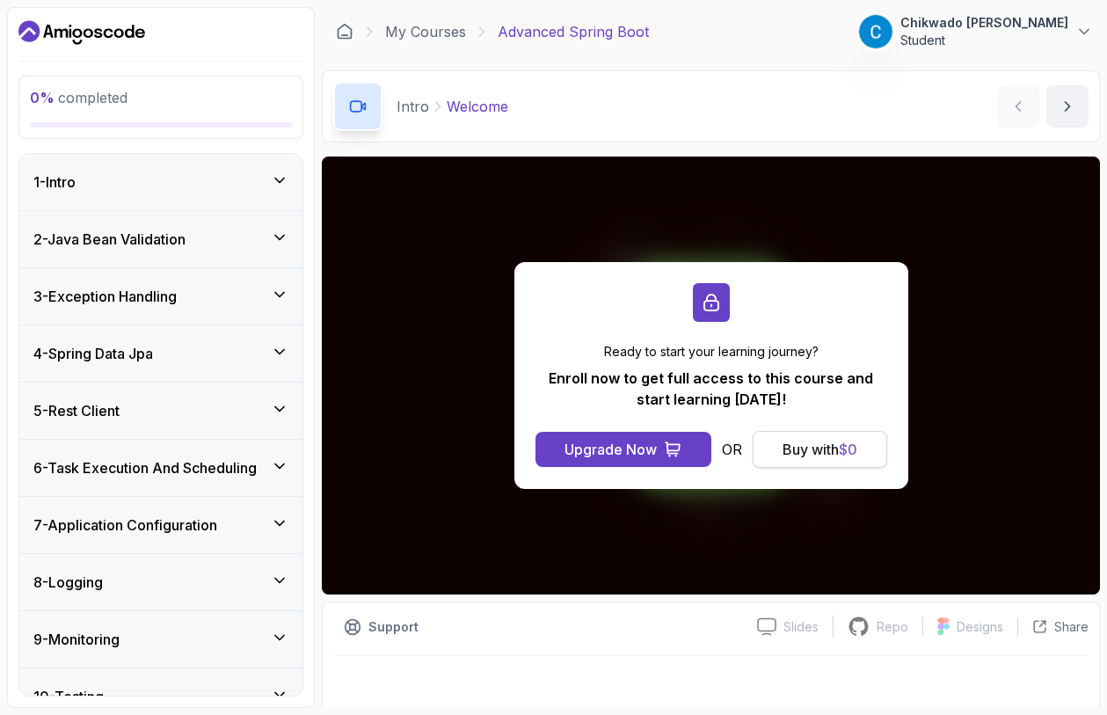
click at [823, 457] on div "Buy with $ 0" at bounding box center [820, 449] width 75 height 21
